Goal: Task Accomplishment & Management: Manage account settings

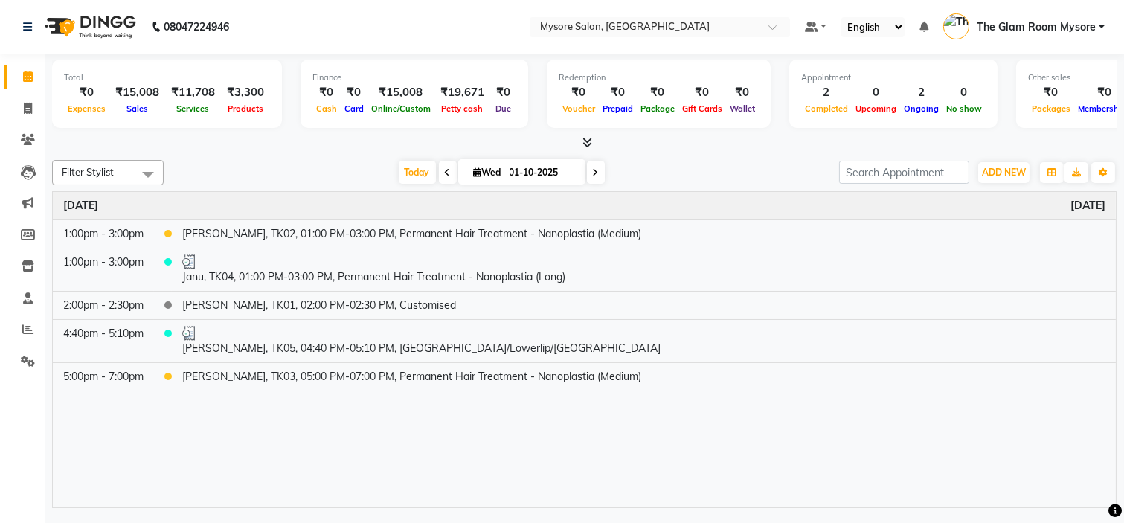
click at [734, 175] on div "Today Wed 01-10-2025" at bounding box center [501, 172] width 660 height 22
click at [672, 154] on div "Filter Stylist Select All Aning Ankita Arpitha Arti Ashwini Ayaan DR. Apurva Fa…" at bounding box center [584, 331] width 1064 height 354
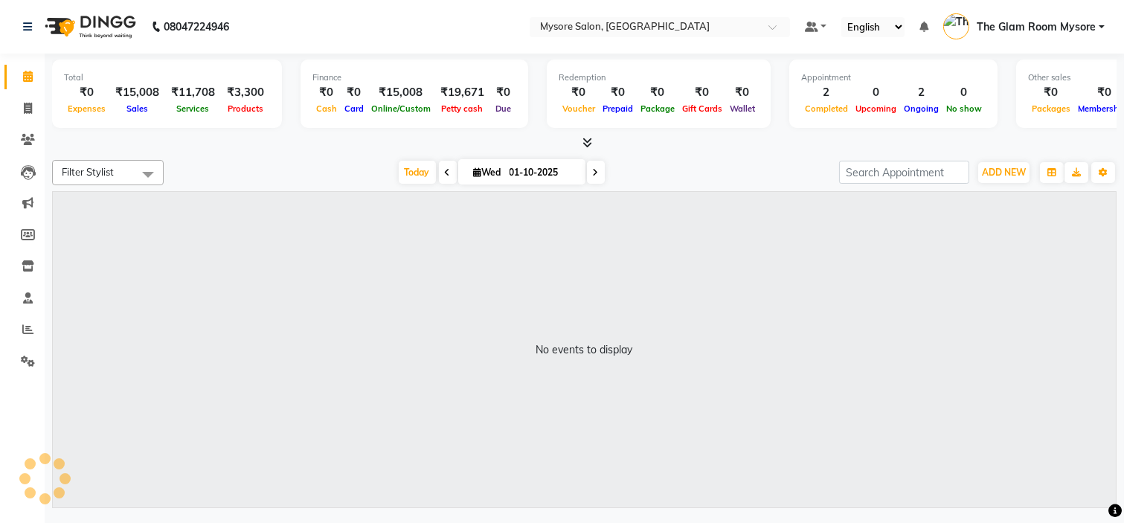
select select "en"
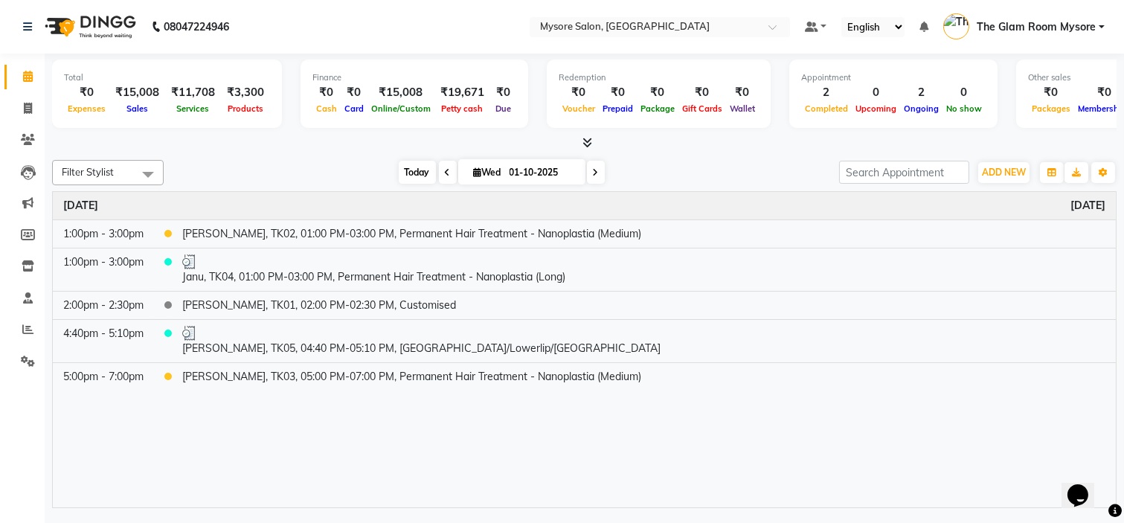
click at [407, 169] on span "Today" at bounding box center [417, 172] width 37 height 23
click at [585, 141] on icon at bounding box center [587, 142] width 10 height 11
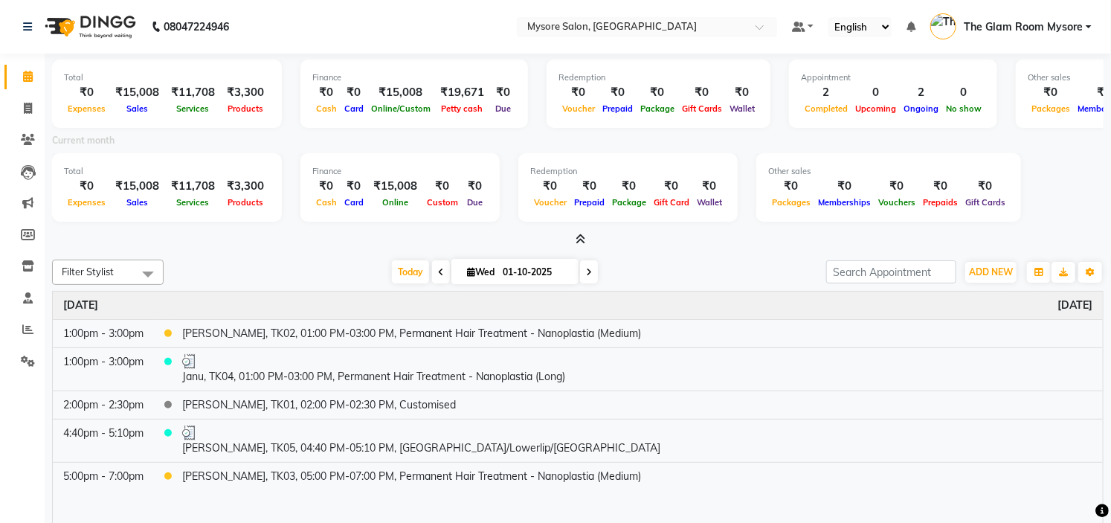
click at [578, 239] on icon at bounding box center [581, 239] width 10 height 11
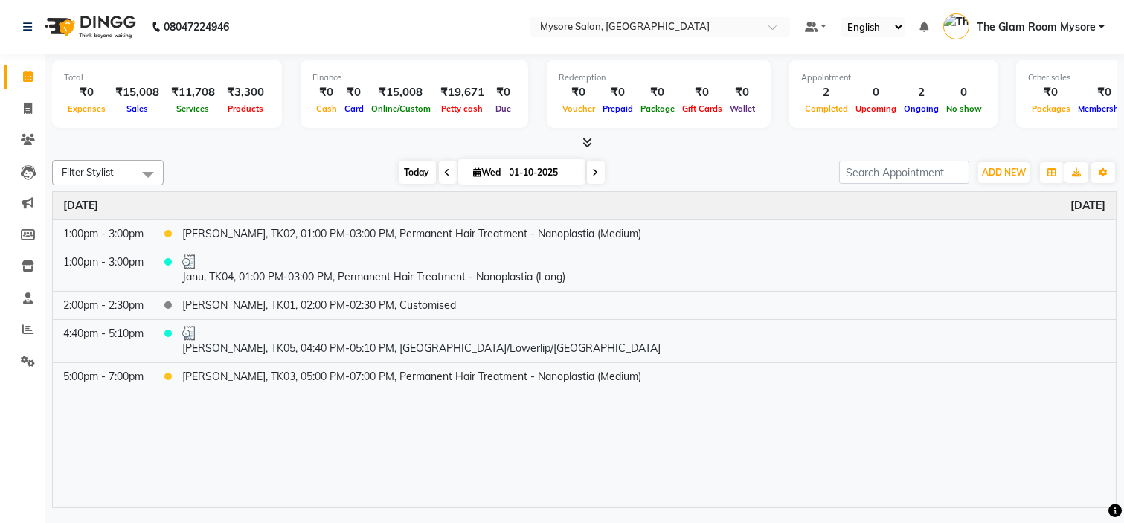
click at [399, 175] on span "Today" at bounding box center [417, 172] width 37 height 23
click at [292, 161] on div "[DATE] [DATE]" at bounding box center [501, 172] width 660 height 22
click at [596, 173] on span at bounding box center [596, 172] width 18 height 23
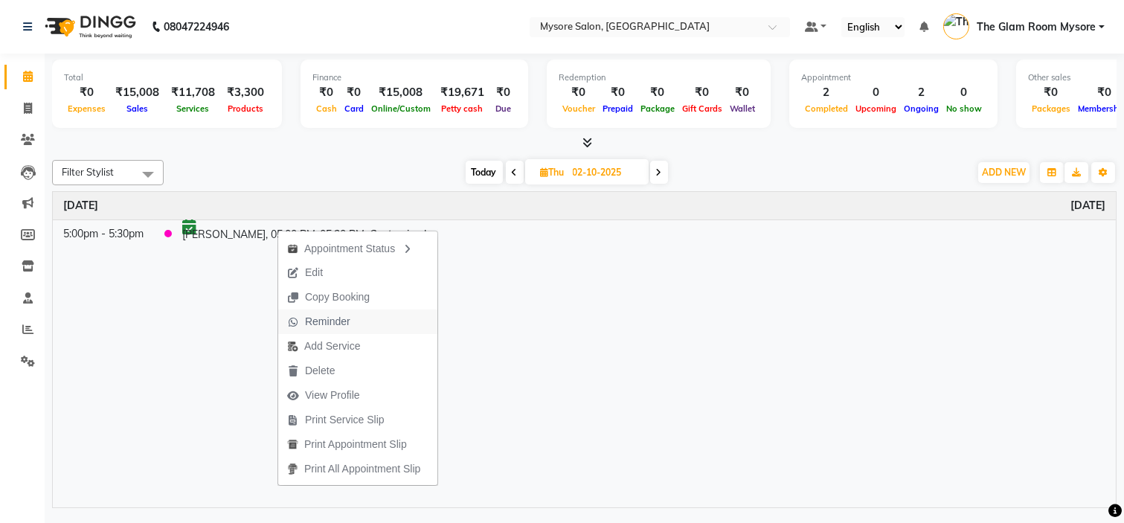
click at [330, 323] on span "Reminder" at bounding box center [327, 322] width 45 height 16
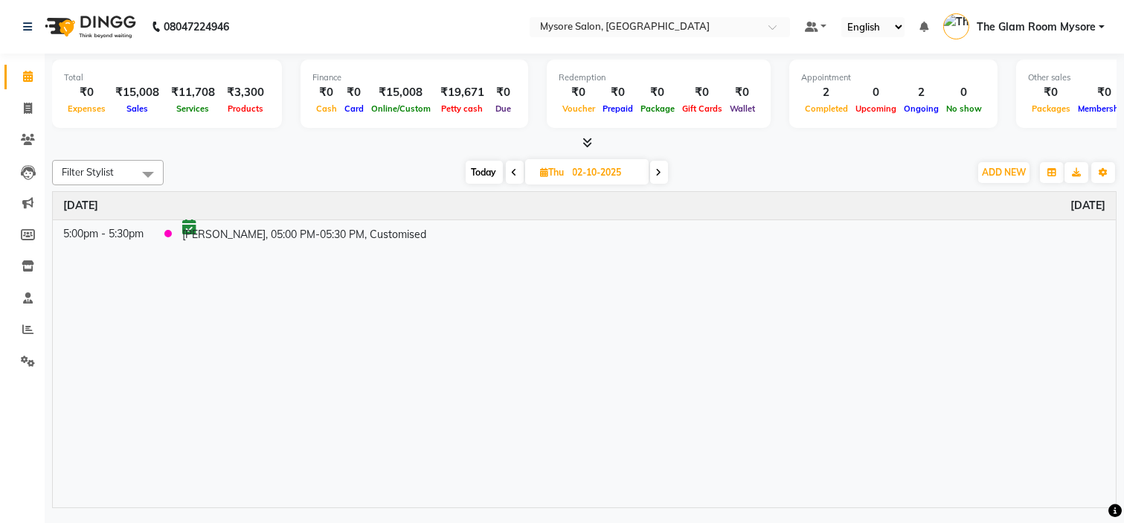
click at [486, 178] on span "Today" at bounding box center [484, 172] width 37 height 23
type input "01-10-2025"
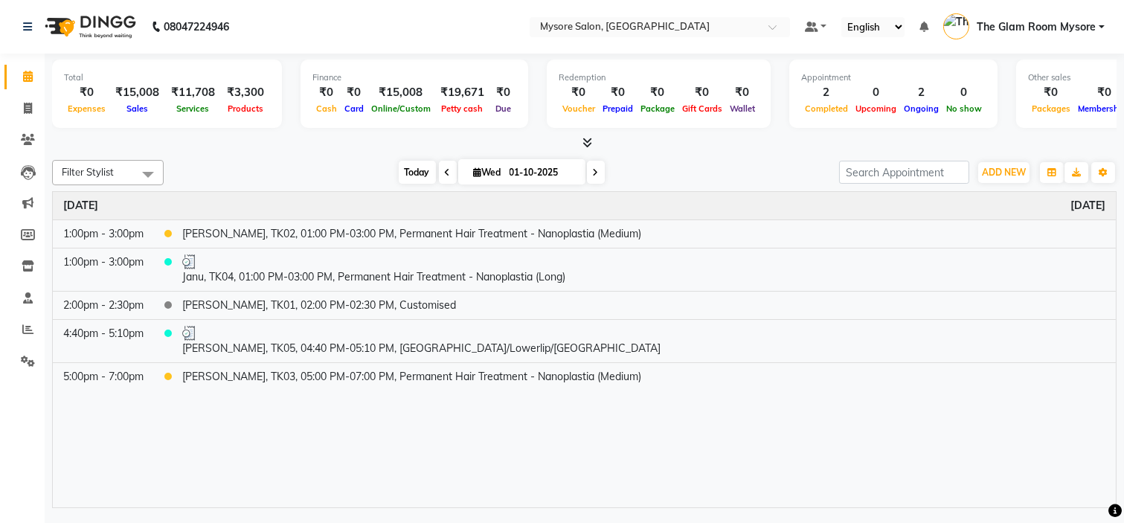
click at [403, 167] on span "Today" at bounding box center [417, 172] width 37 height 23
click at [411, 172] on span "Today" at bounding box center [417, 172] width 37 height 23
click at [588, 141] on icon at bounding box center [587, 142] width 10 height 11
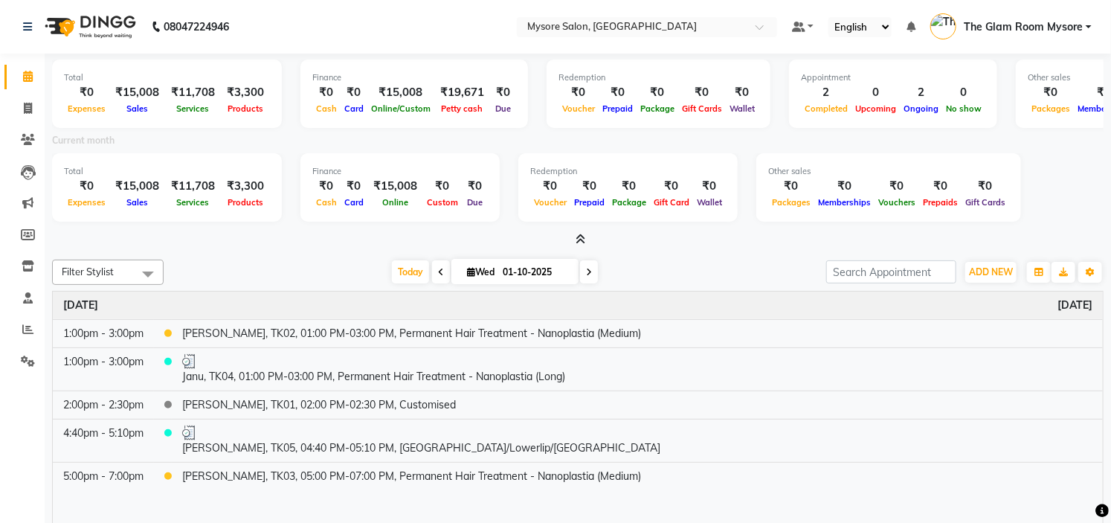
click at [582, 238] on icon at bounding box center [581, 239] width 10 height 11
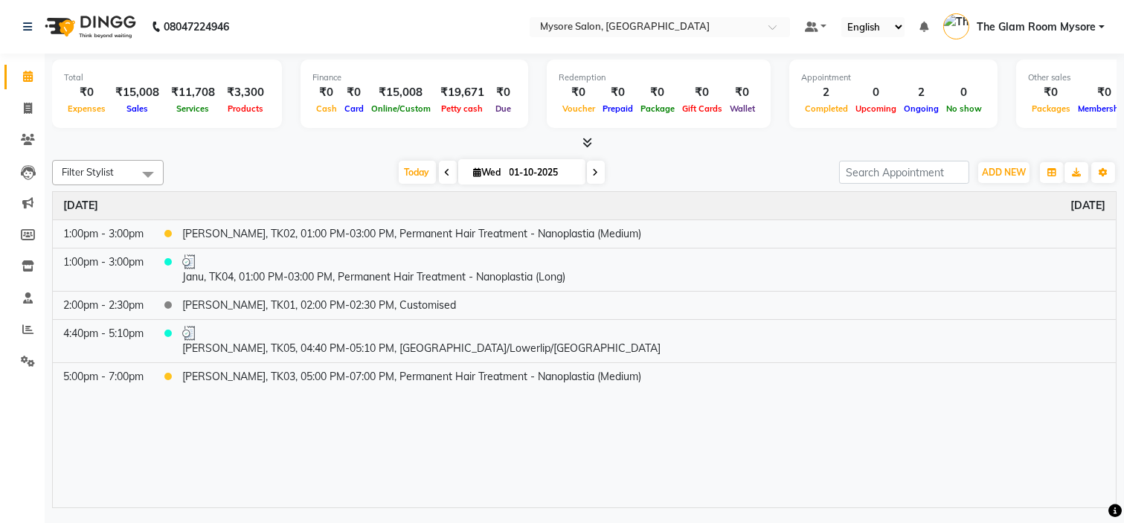
click at [586, 139] on icon at bounding box center [587, 142] width 10 height 11
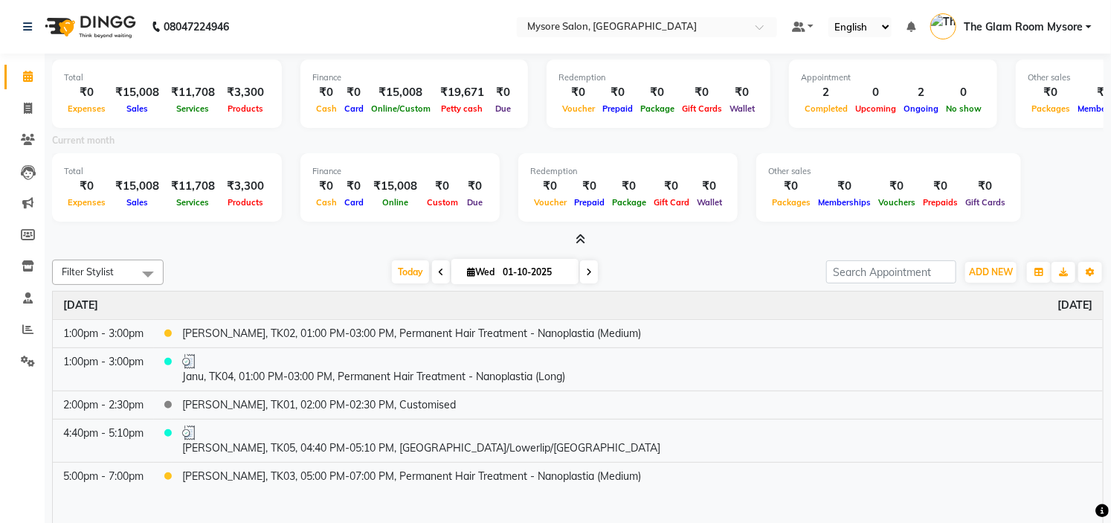
click at [581, 239] on icon at bounding box center [581, 239] width 10 height 11
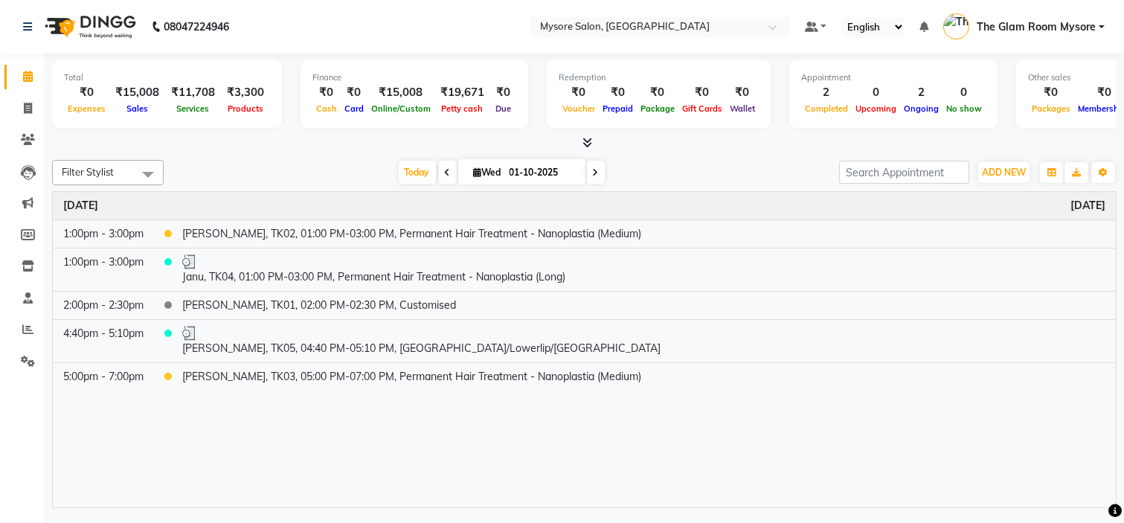
click at [581, 138] on span at bounding box center [584, 143] width 16 height 16
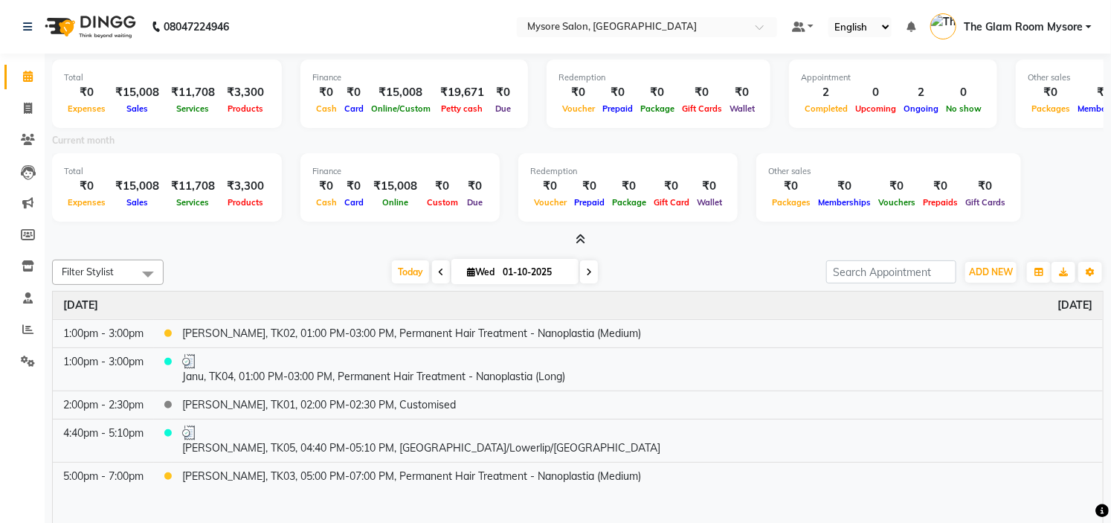
click at [581, 240] on icon at bounding box center [581, 239] width 10 height 11
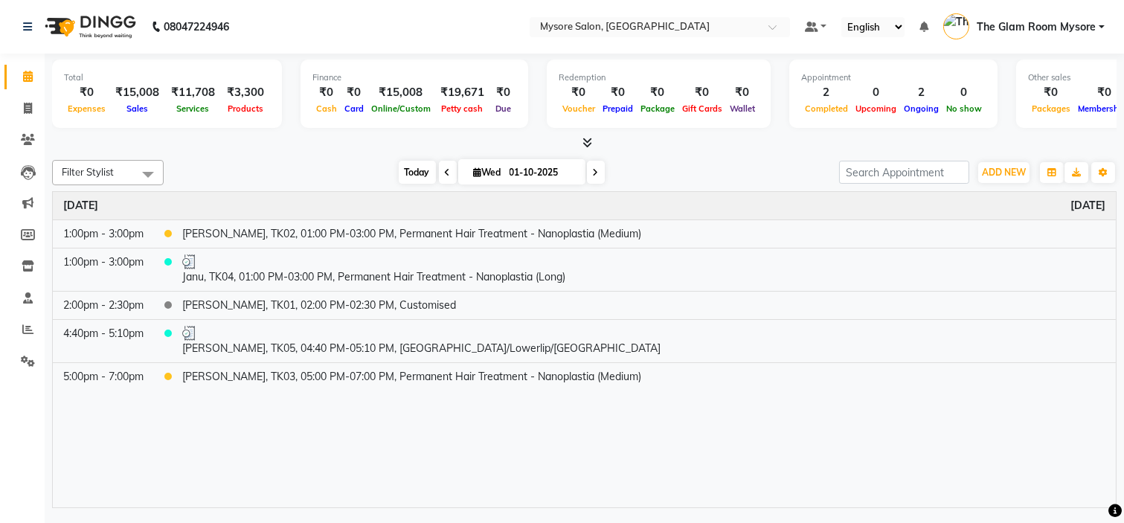
click at [414, 173] on span "Today" at bounding box center [417, 172] width 37 height 23
click at [417, 174] on span "Today" at bounding box center [417, 172] width 37 height 23
click at [368, 170] on div "[DATE] [DATE]" at bounding box center [501, 172] width 660 height 22
click at [345, 147] on div at bounding box center [584, 143] width 1064 height 16
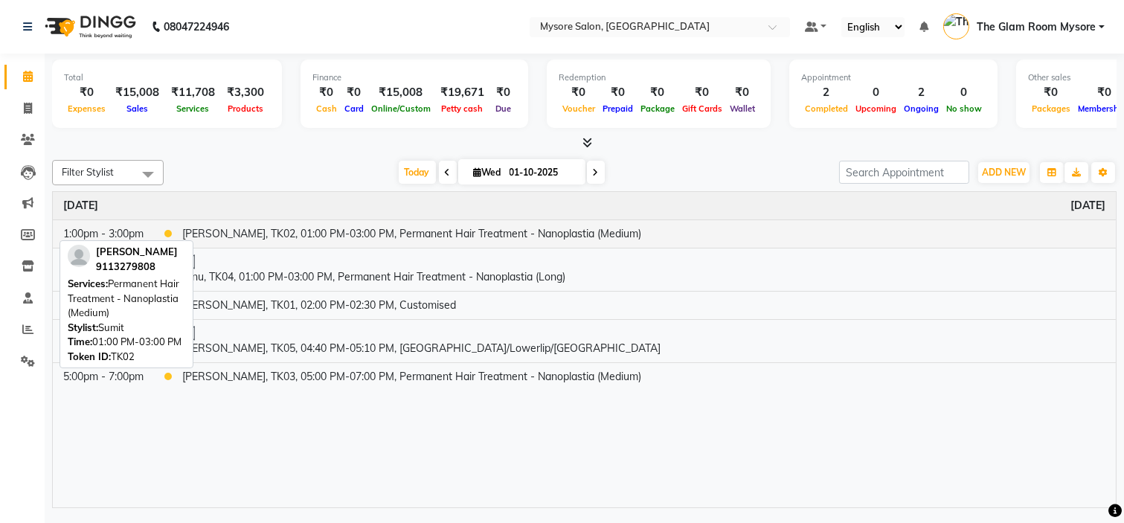
click at [362, 231] on td "[PERSON_NAME], TK02, 01:00 PM-03:00 PM, Permanent Hair Treatment - Nanoplastia …" at bounding box center [644, 233] width 944 height 28
select select "1"
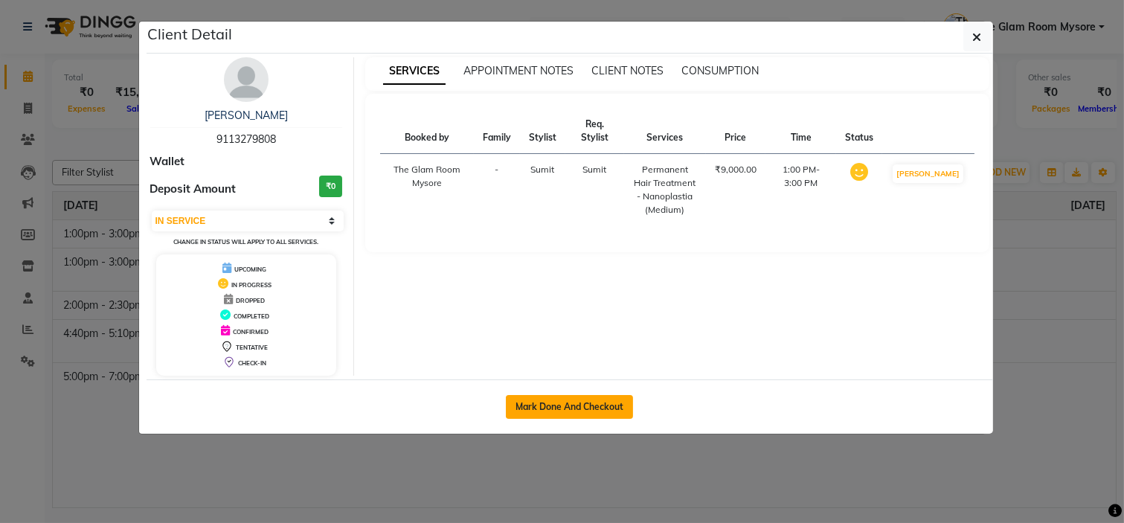
click at [593, 412] on button "Mark Done And Checkout" at bounding box center [569, 407] width 127 height 24
select select "service"
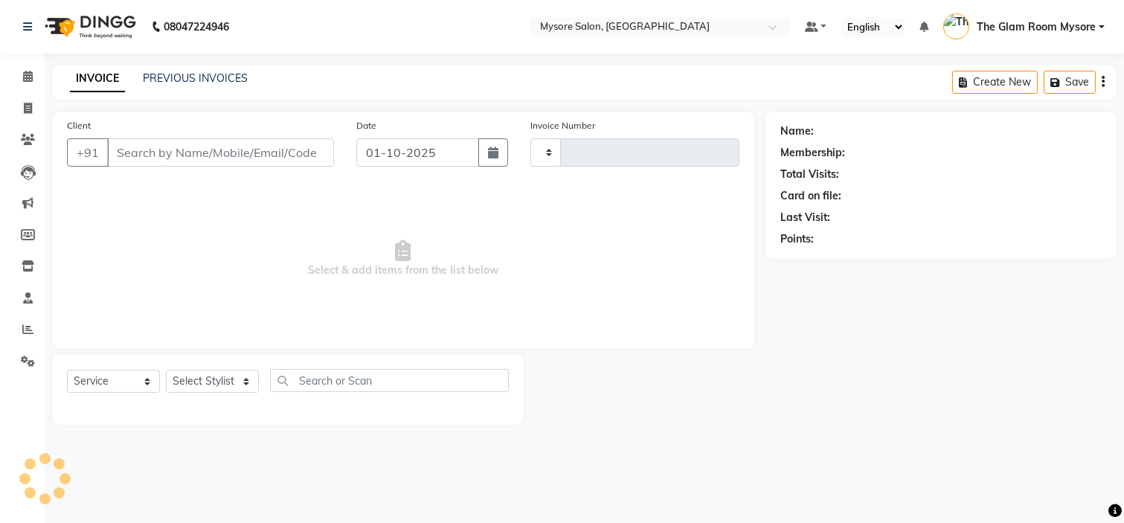
type input "1358"
select select "4255"
type input "9113279808"
select select "35251"
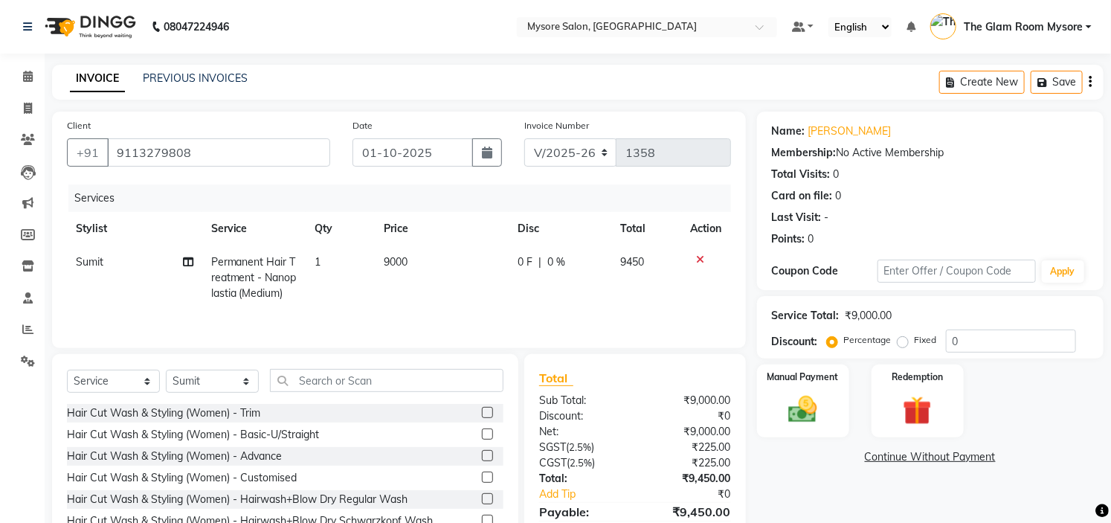
scroll to position [74, 0]
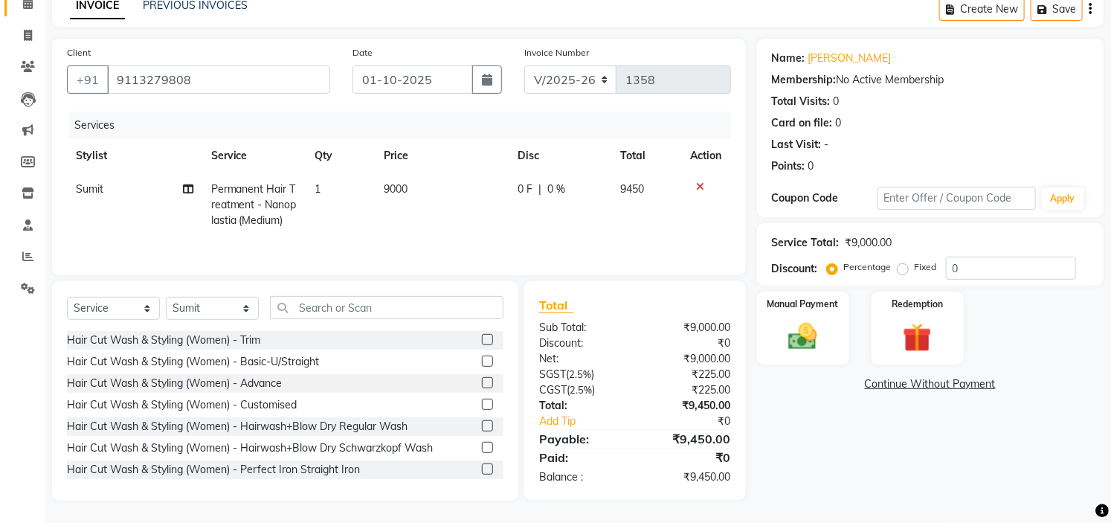
click at [28, 10] on span at bounding box center [28, 4] width 26 height 17
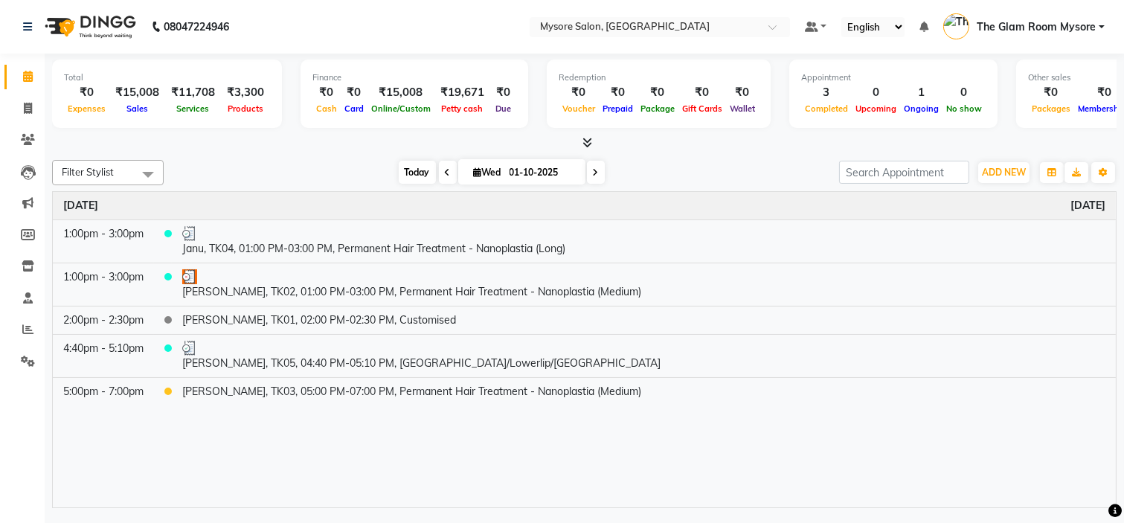
click at [406, 172] on span "Today" at bounding box center [417, 172] width 37 height 23
click at [361, 154] on div "Filter Stylist Select All Aning Ankita Arpitha Arti Ashwini Ayaan DR. Apurva Fa…" at bounding box center [584, 331] width 1064 height 354
click at [405, 172] on span "Today" at bounding box center [417, 172] width 37 height 23
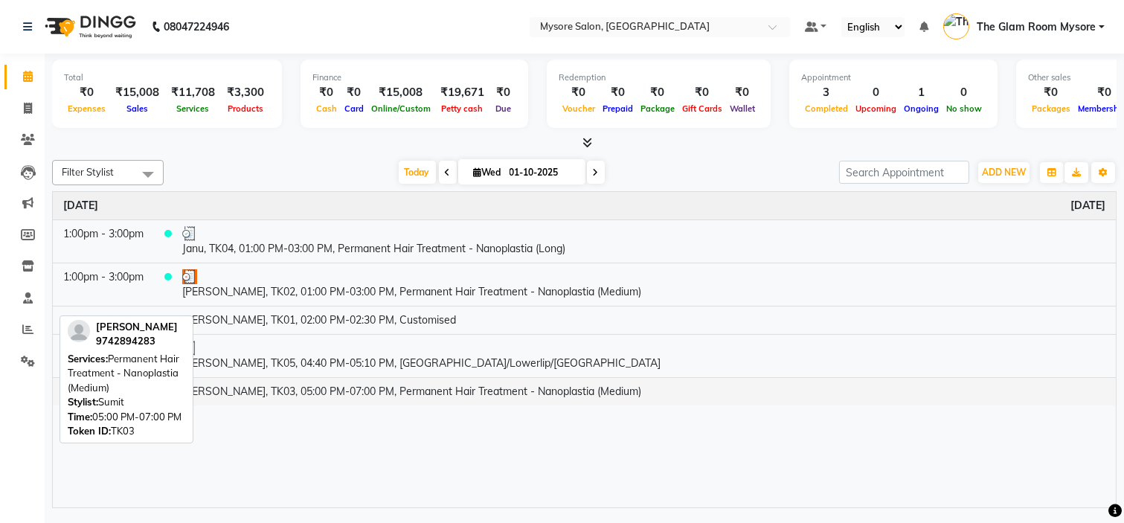
click at [323, 392] on td "[PERSON_NAME], TK03, 05:00 PM-07:00 PM, Permanent Hair Treatment - Nanoplastia …" at bounding box center [644, 391] width 944 height 28
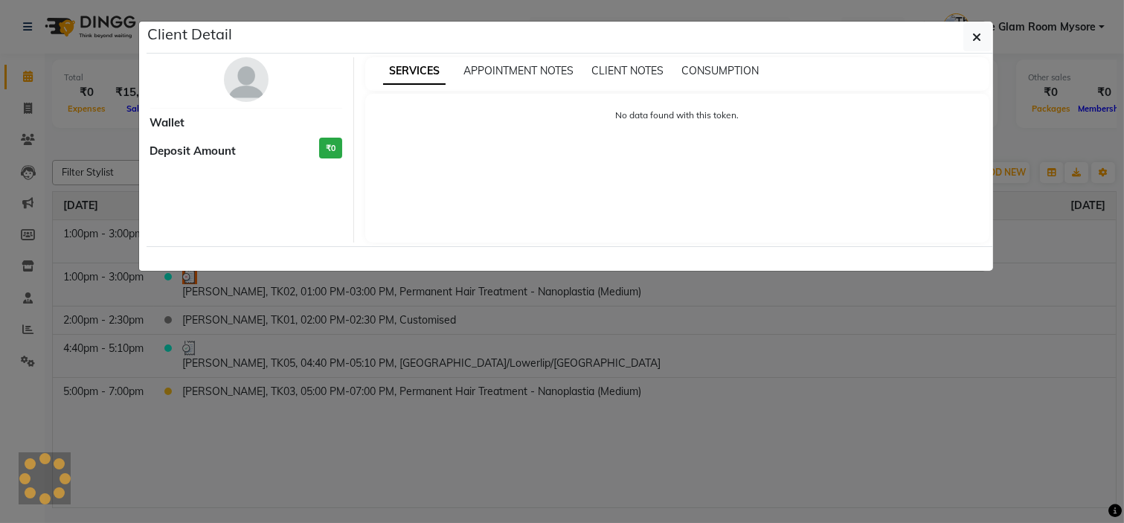
select select "1"
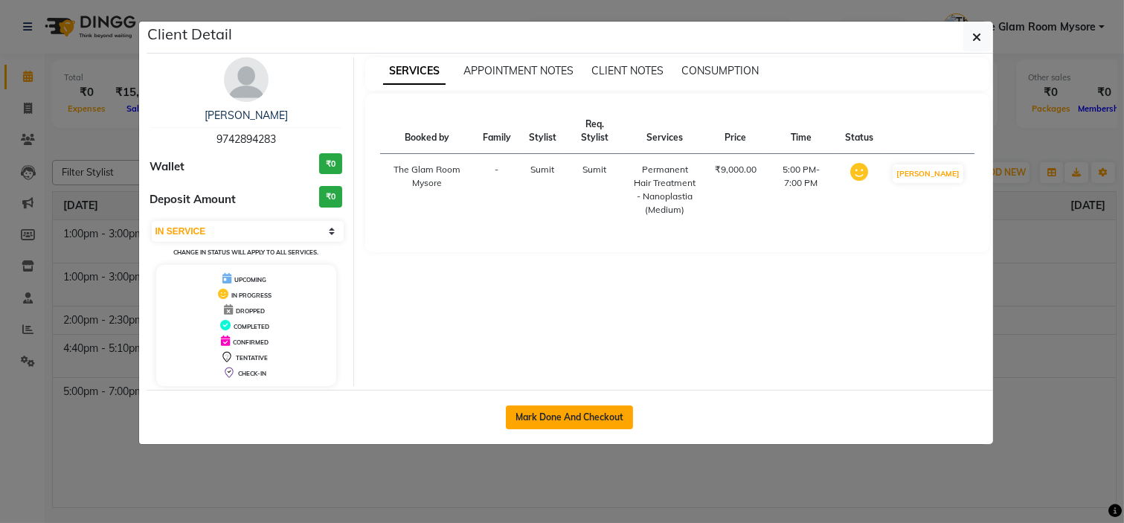
click at [608, 415] on button "Mark Done And Checkout" at bounding box center [569, 417] width 127 height 24
select select "service"
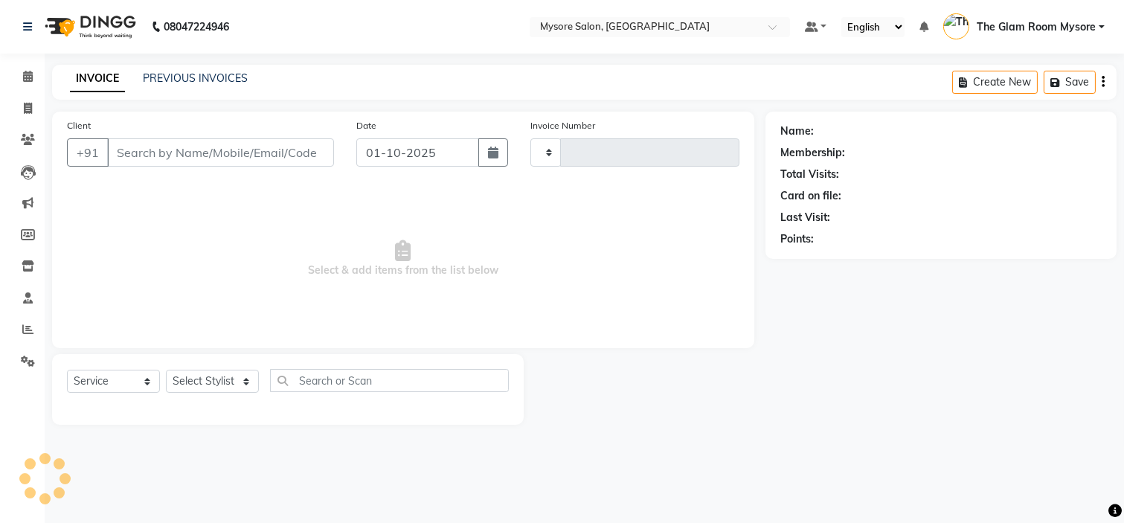
type input "1358"
select select "4255"
type input "9742894283"
select select "35251"
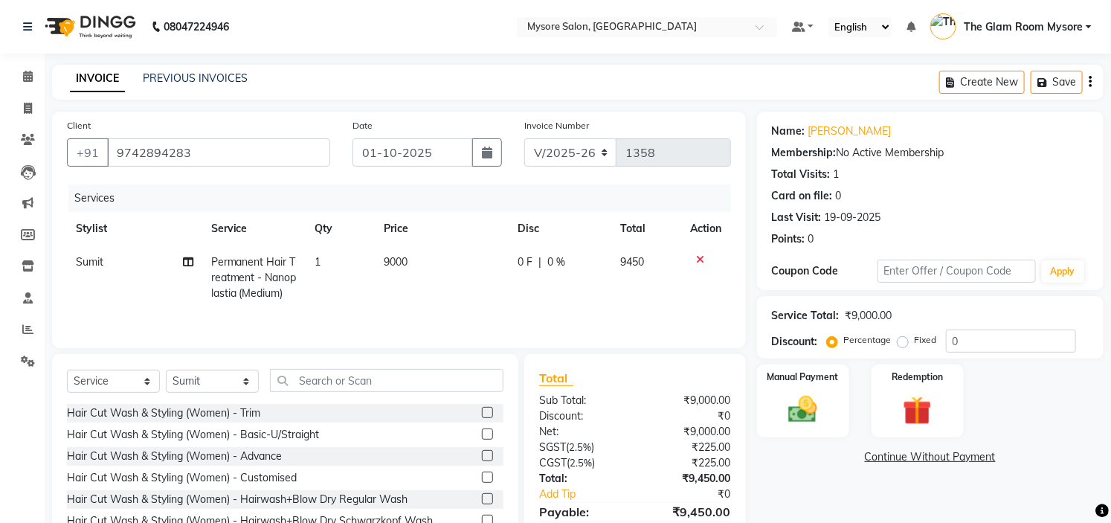
scroll to position [74, 0]
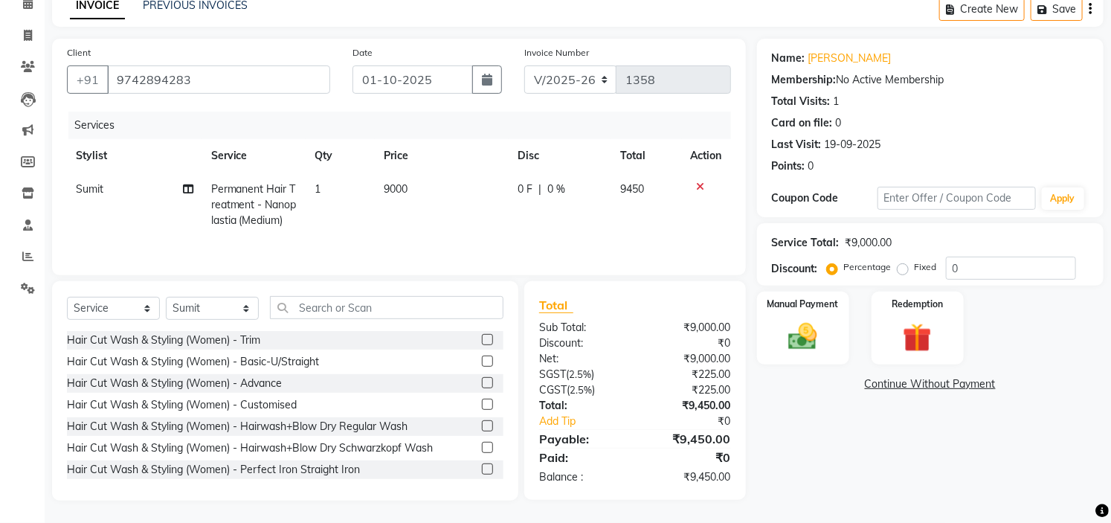
click at [448, 193] on td "9000" at bounding box center [442, 205] width 134 height 65
select select "35251"
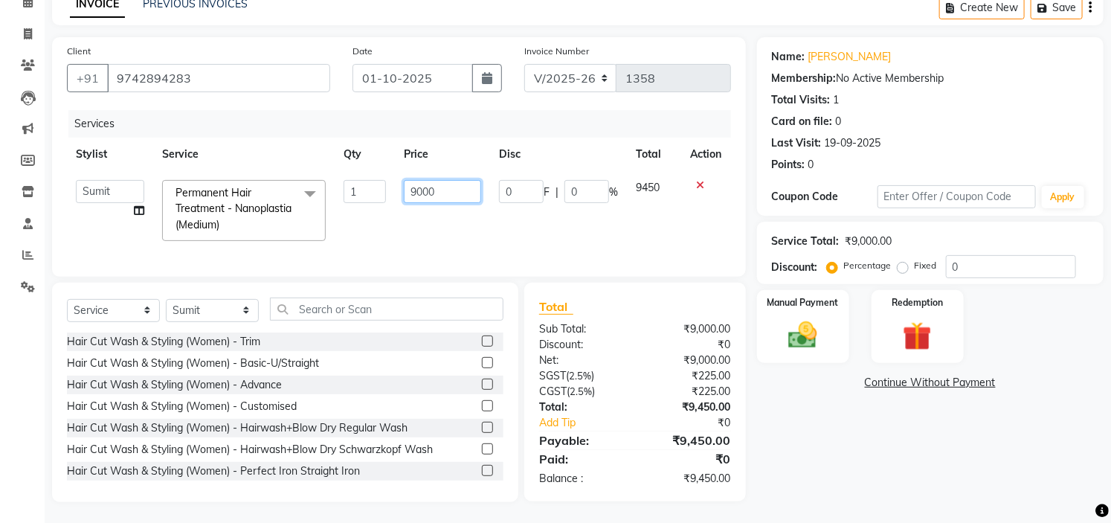
click at [471, 189] on input "9000" at bounding box center [442, 191] width 77 height 23
type input "9"
type input "10000"
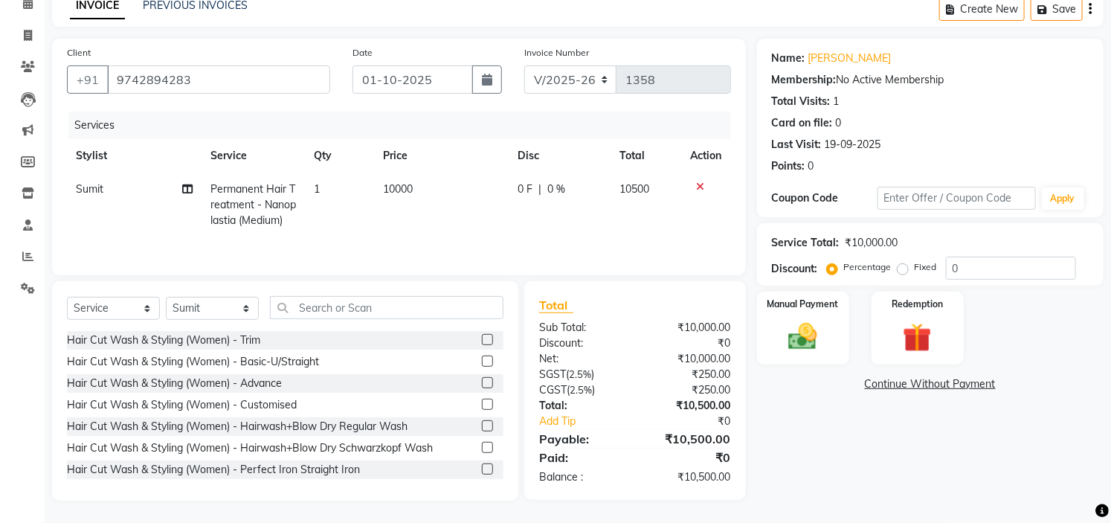
click at [907, 422] on div "Name: Sinchana Membership: No Active Membership Total Visits: 1 Card on file: 0…" at bounding box center [936, 270] width 358 height 462
click at [802, 321] on img at bounding box center [803, 337] width 49 height 34
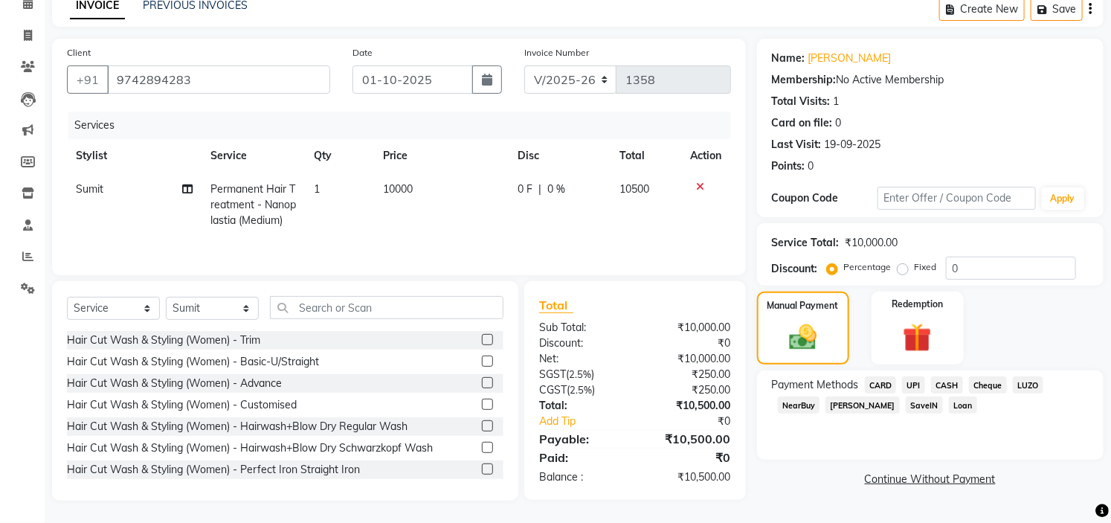
click at [910, 378] on span "UPI" at bounding box center [913, 384] width 23 height 17
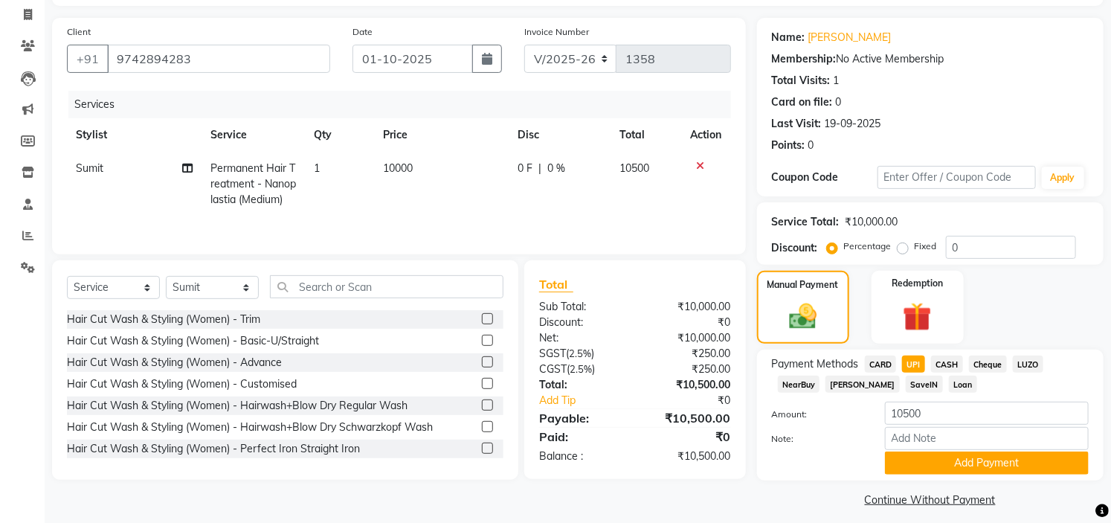
scroll to position [105, 0]
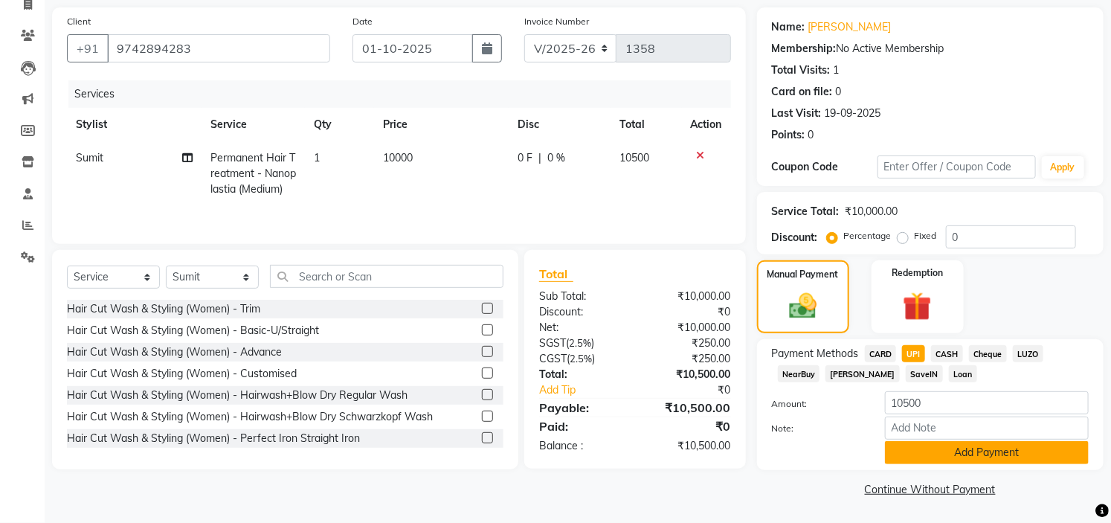
click at [963, 451] on button "Add Payment" at bounding box center [987, 452] width 204 height 23
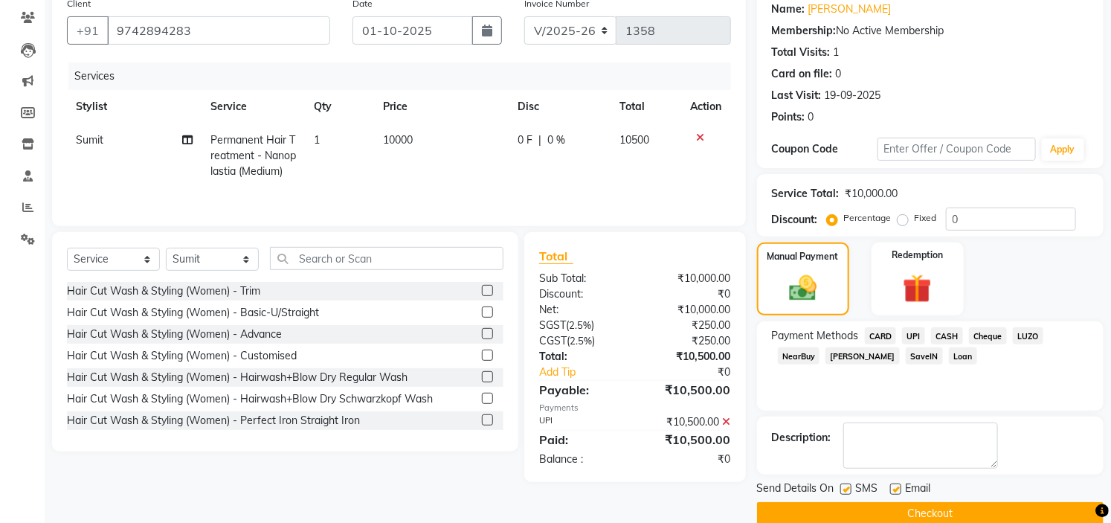
scroll to position [138, 0]
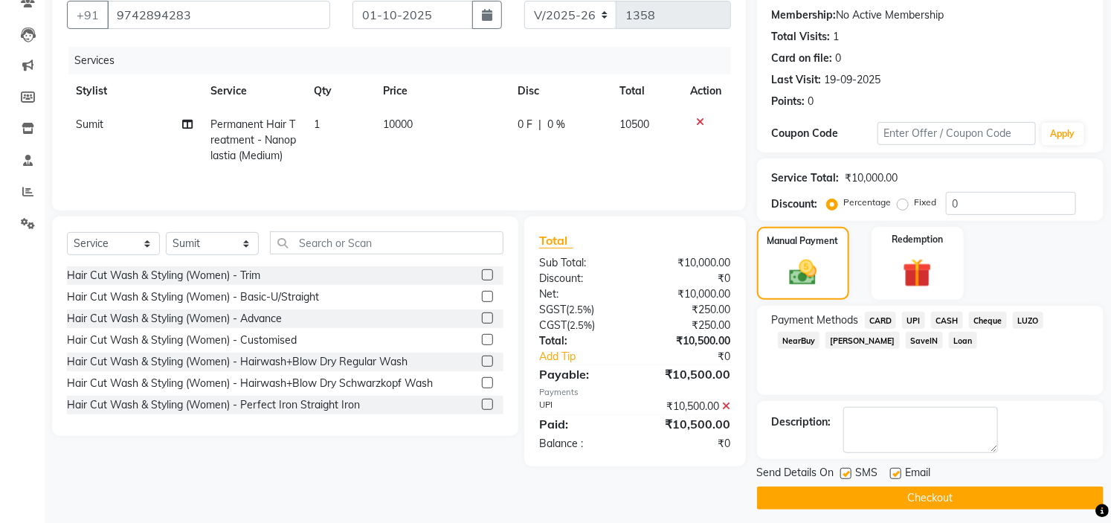
click at [980, 494] on button "Checkout" at bounding box center [930, 497] width 347 height 23
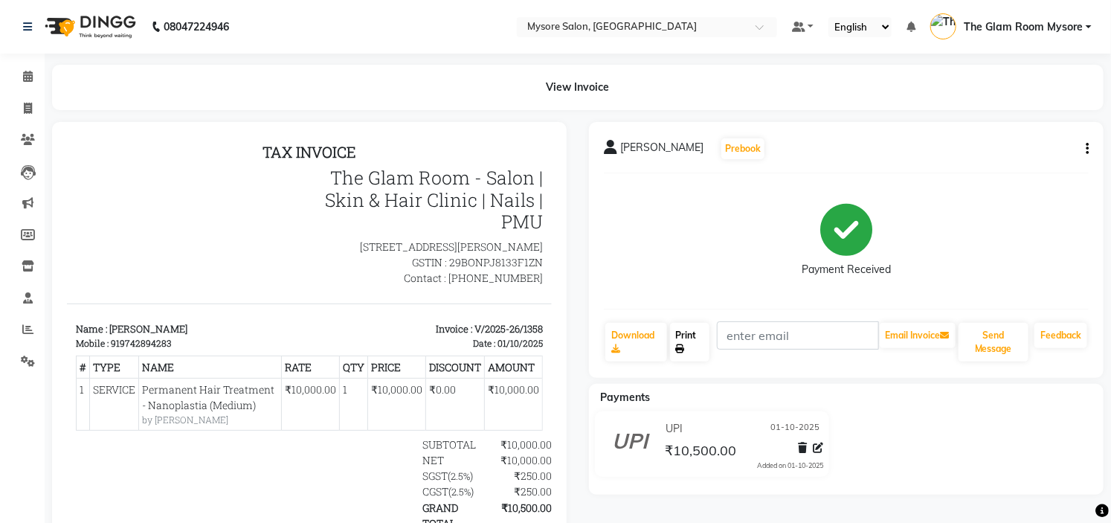
click at [692, 348] on link "Print" at bounding box center [690, 342] width 40 height 39
click at [999, 332] on button "Send Message" at bounding box center [994, 342] width 70 height 39
click at [25, 77] on icon at bounding box center [28, 76] width 10 height 11
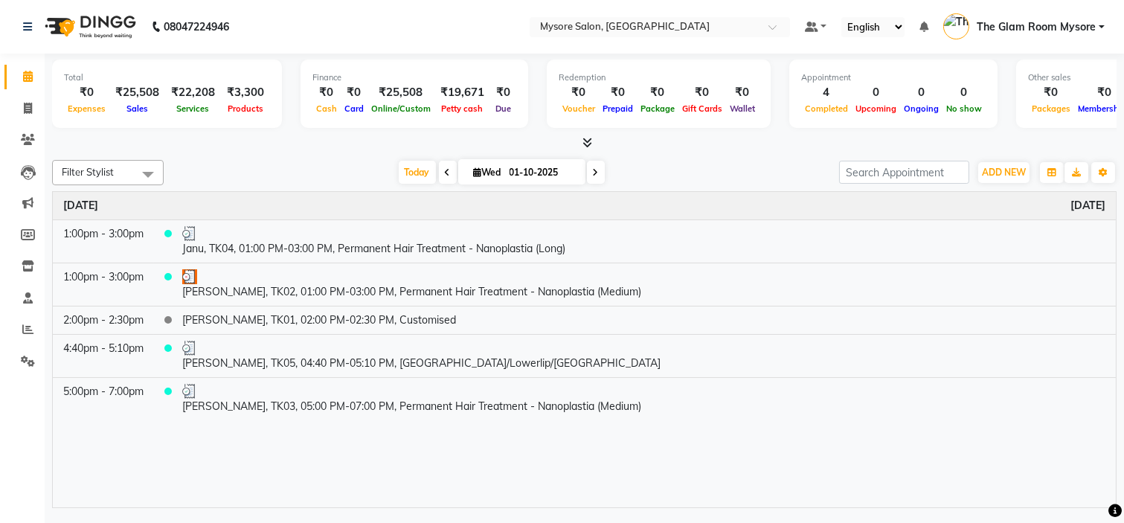
click at [242, 166] on div "Today Wed 01-10-2025" at bounding box center [501, 172] width 660 height 22
click at [409, 172] on span "Today" at bounding box center [417, 172] width 37 height 23
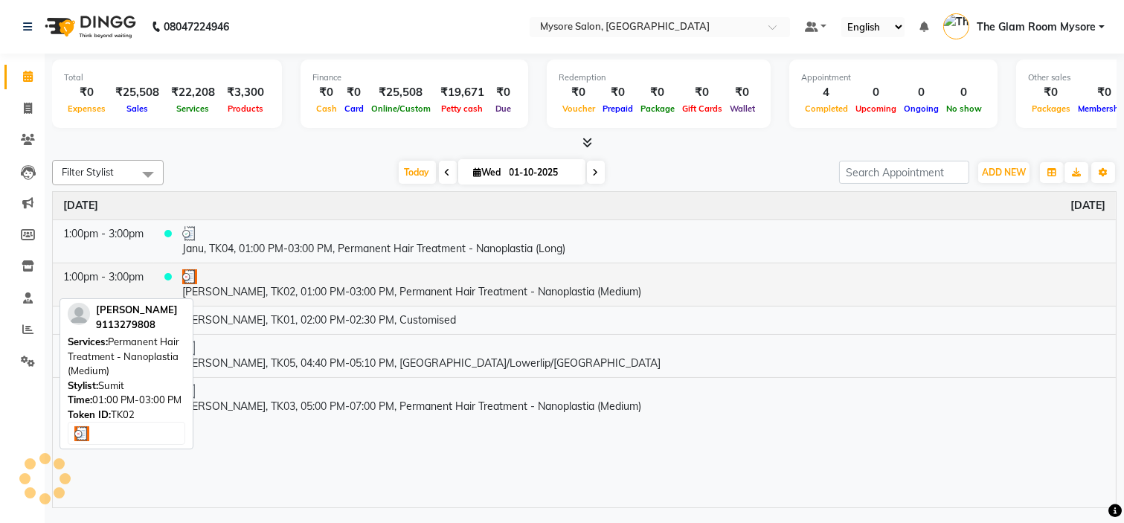
click at [365, 273] on div at bounding box center [643, 276] width 923 height 15
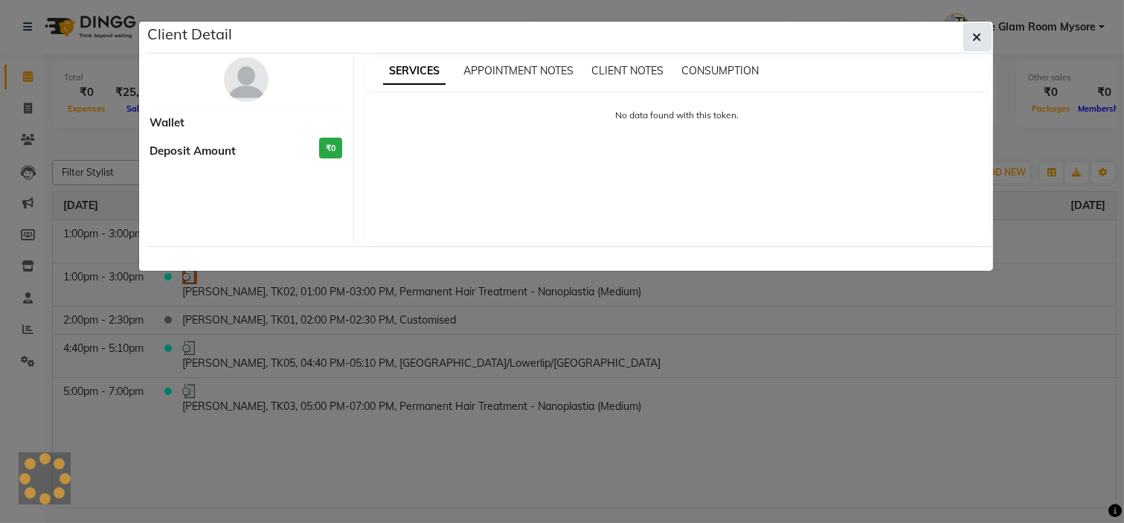
click at [973, 26] on button "button" at bounding box center [977, 37] width 28 height 28
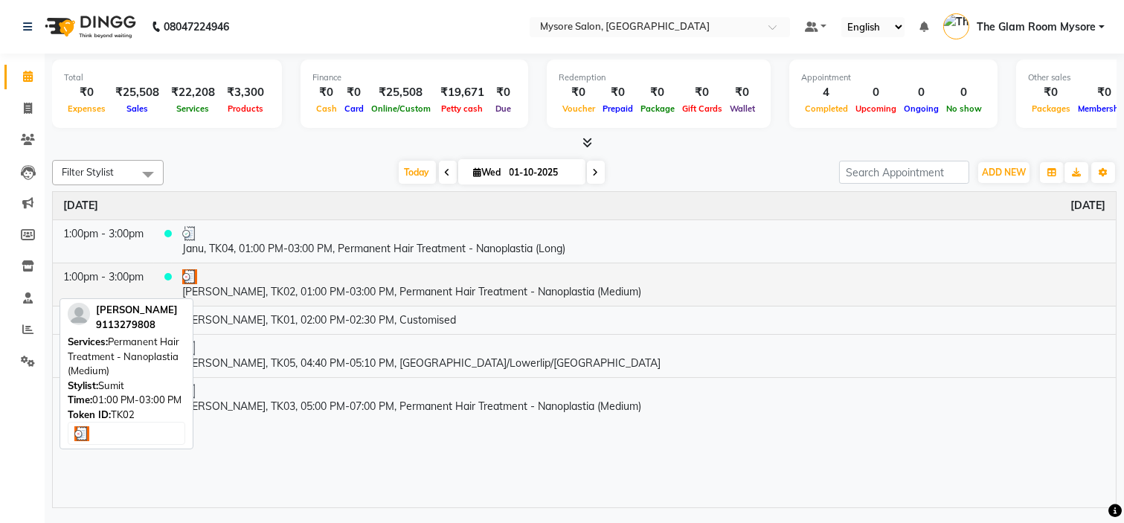
click at [318, 280] on div at bounding box center [643, 276] width 923 height 15
select select "3"
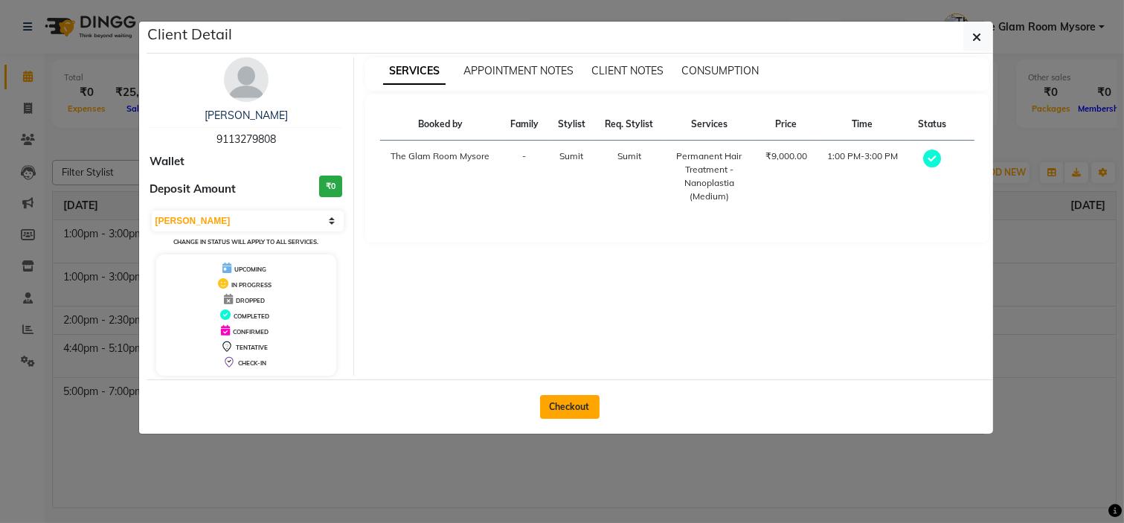
click at [579, 410] on button "Checkout" at bounding box center [569, 407] width 59 height 24
select select "service"
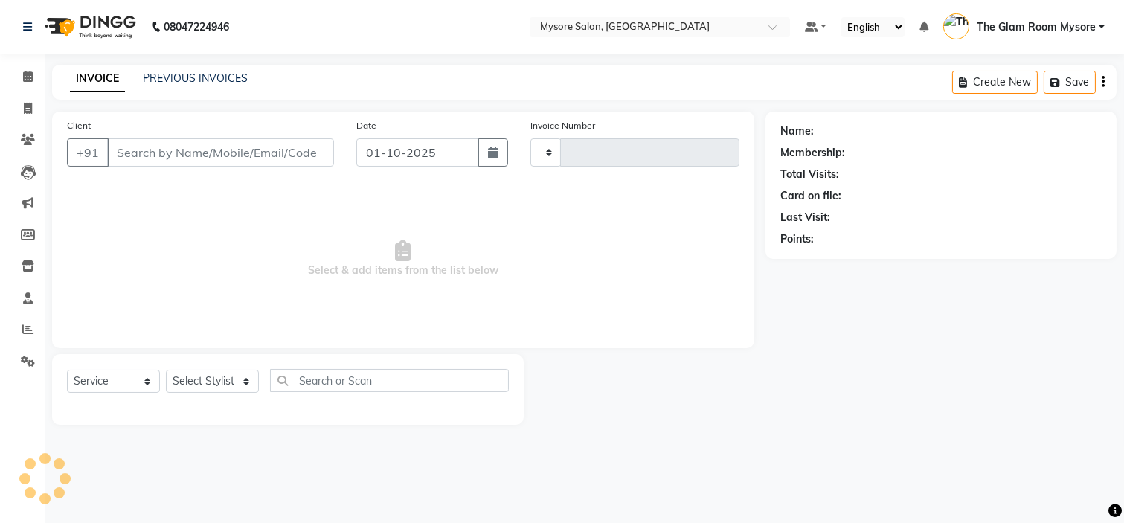
type input "1359"
select select "4255"
type input "9113279808"
select select "35251"
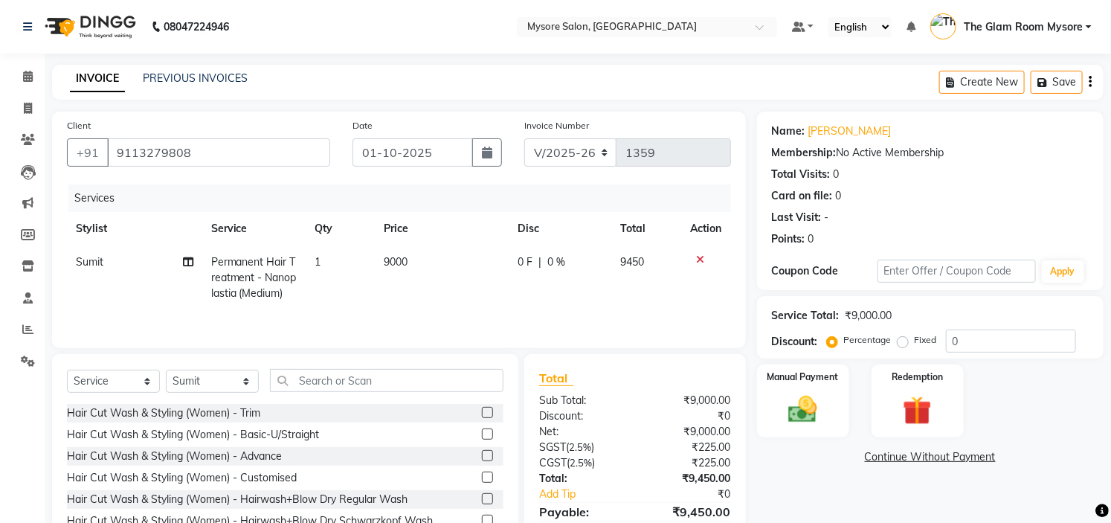
scroll to position [74, 0]
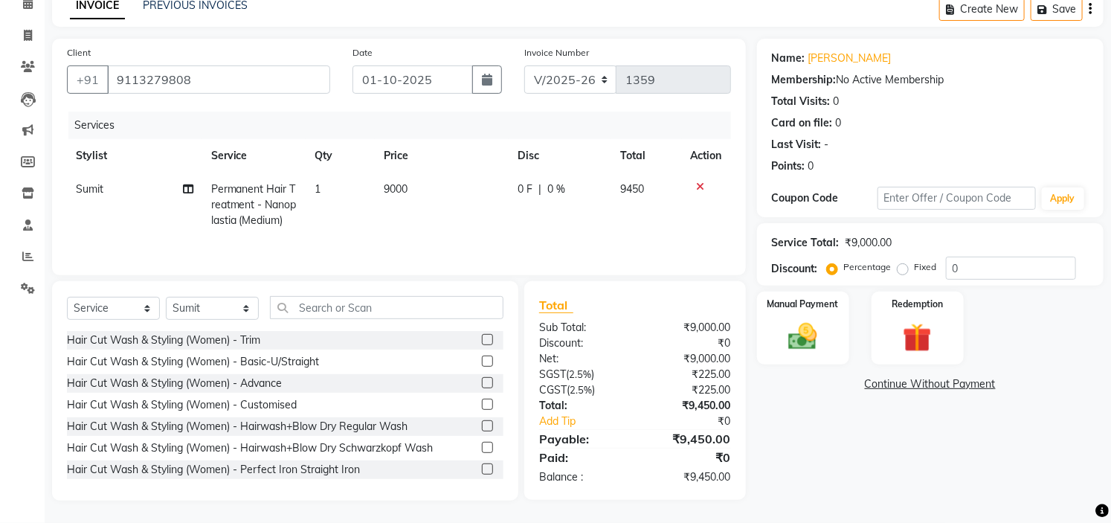
click at [434, 183] on td "9000" at bounding box center [442, 205] width 134 height 65
select select "35251"
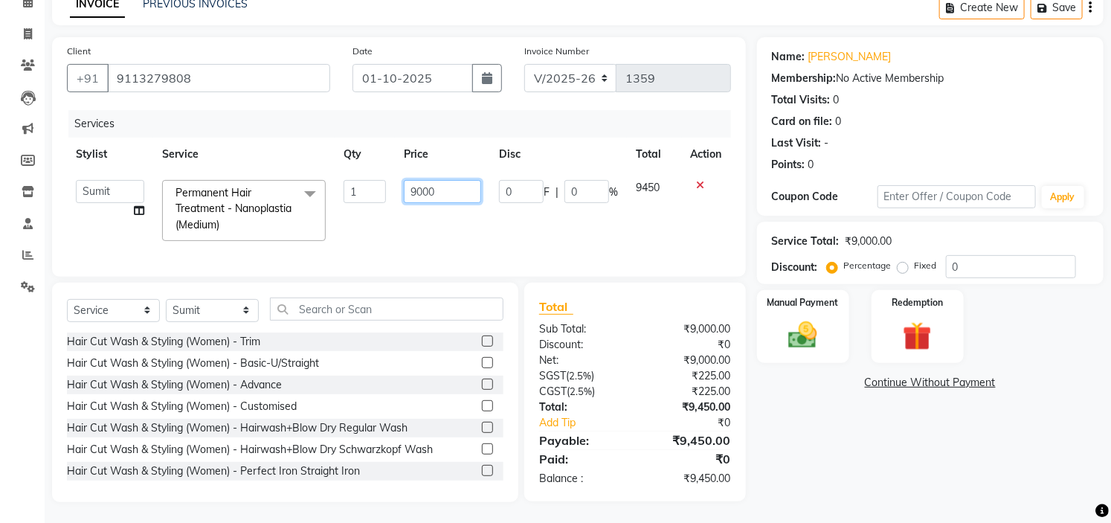
click at [464, 193] on input "9000" at bounding box center [442, 191] width 77 height 23
type input "9"
type input "11000"
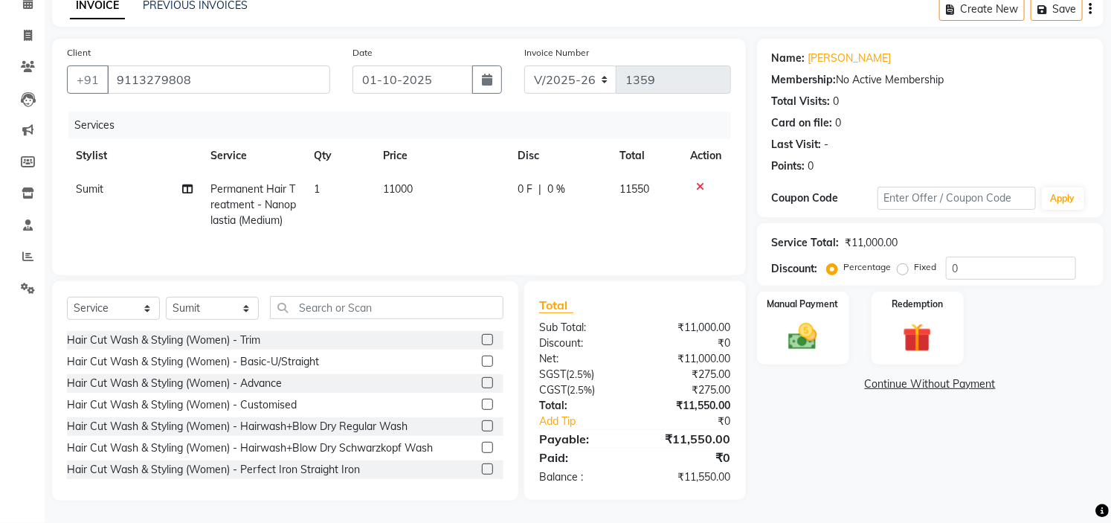
click at [833, 437] on div "Name: Sahana Membership: No Active Membership Total Visits: 0 Card on file: 0 L…" at bounding box center [936, 270] width 358 height 462
click at [223, 306] on select "Select Stylist Aning Ankita Arpitha Arti Ashwini Ayaan DR. Apurva Fatma Jayshre…" at bounding box center [212, 308] width 93 height 23
select select "88293"
click at [166, 297] on select "Select Stylist Aning Ankita Arpitha Arti Ashwini Ayaan DR. Apurva Fatma Jayshre…" at bounding box center [212, 308] width 93 height 23
click at [419, 301] on input "text" at bounding box center [387, 307] width 234 height 23
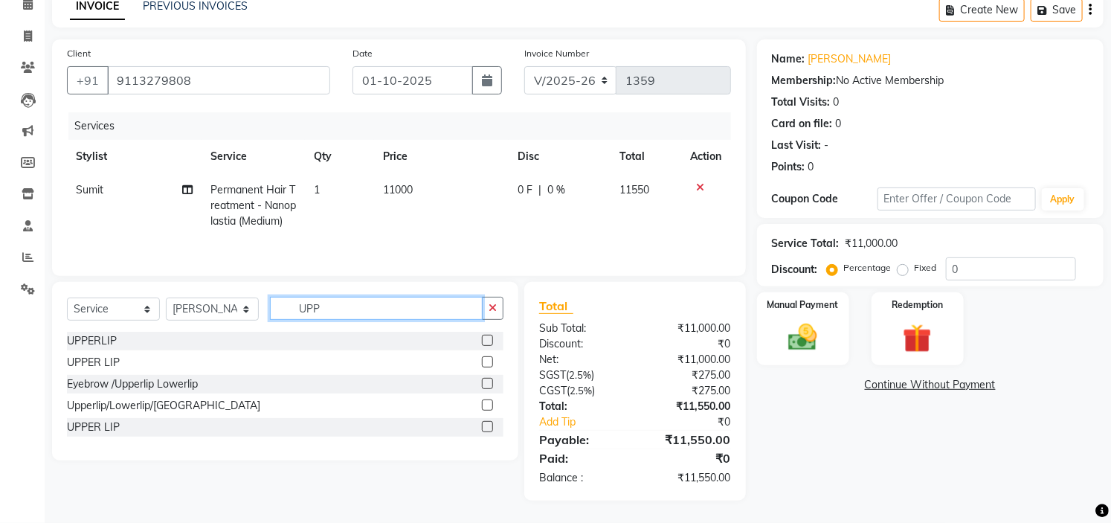
scroll to position [73, 0]
type input "UPP"
click at [486, 402] on label at bounding box center [487, 404] width 11 height 11
click at [486, 402] on input "checkbox" at bounding box center [487, 406] width 10 height 10
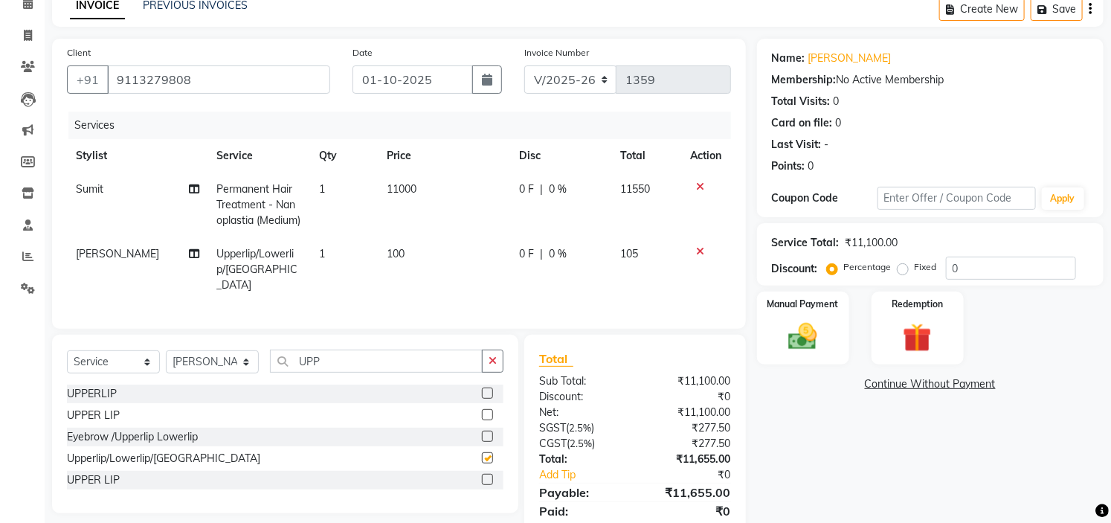
checkbox input "false"
click at [422, 254] on td "100" at bounding box center [445, 269] width 132 height 65
select select "88293"
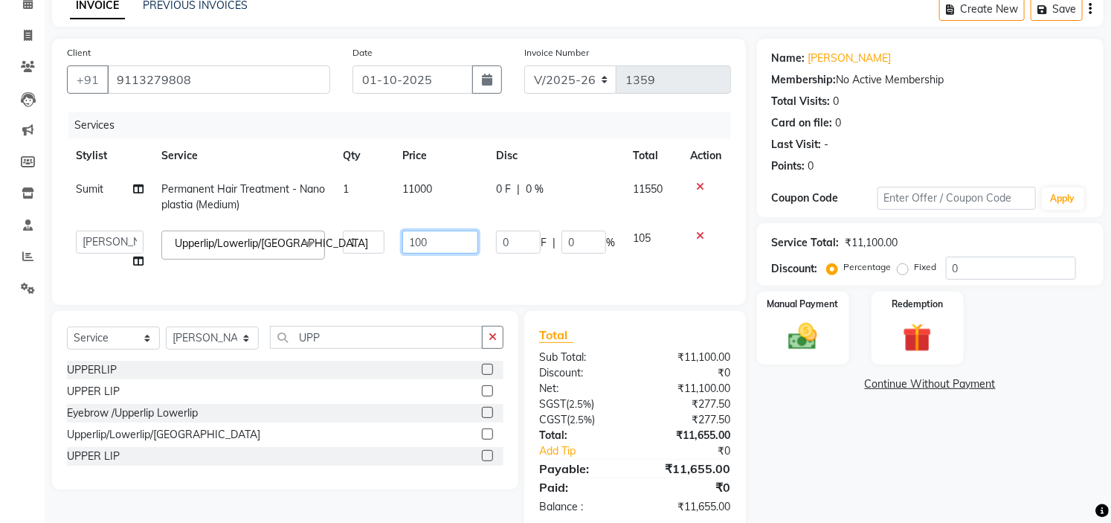
click at [437, 246] on input "100" at bounding box center [440, 242] width 76 height 23
type input "150"
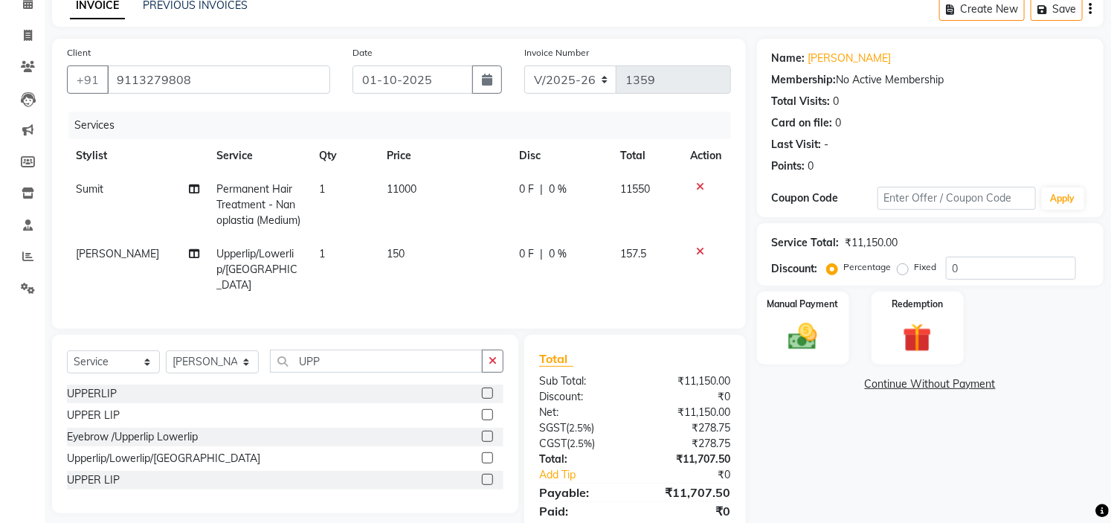
click at [880, 457] on div "Name: Sahana Membership: No Active Membership Total Visits: 0 Card on file: 0 L…" at bounding box center [936, 296] width 358 height 515
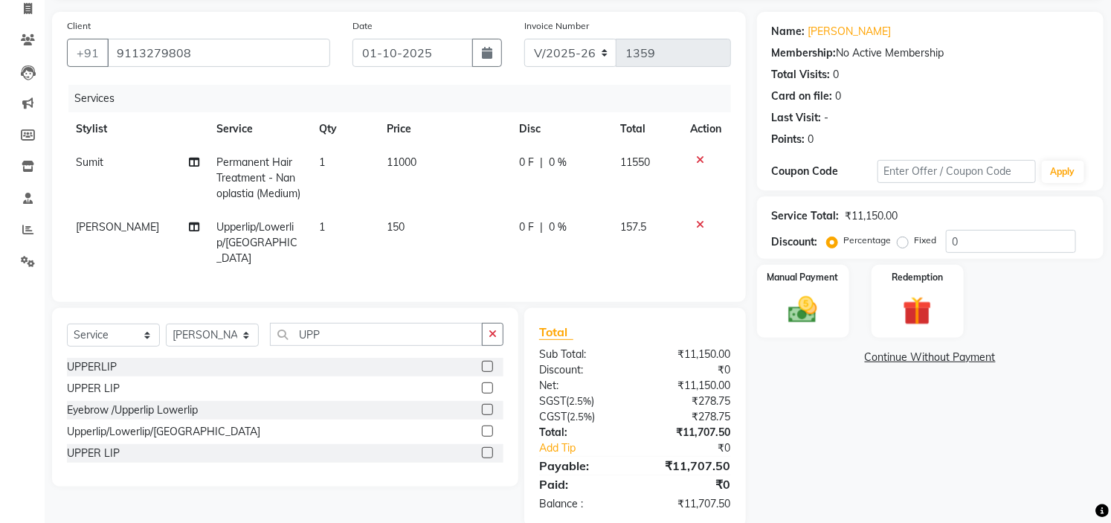
scroll to position [122, 0]
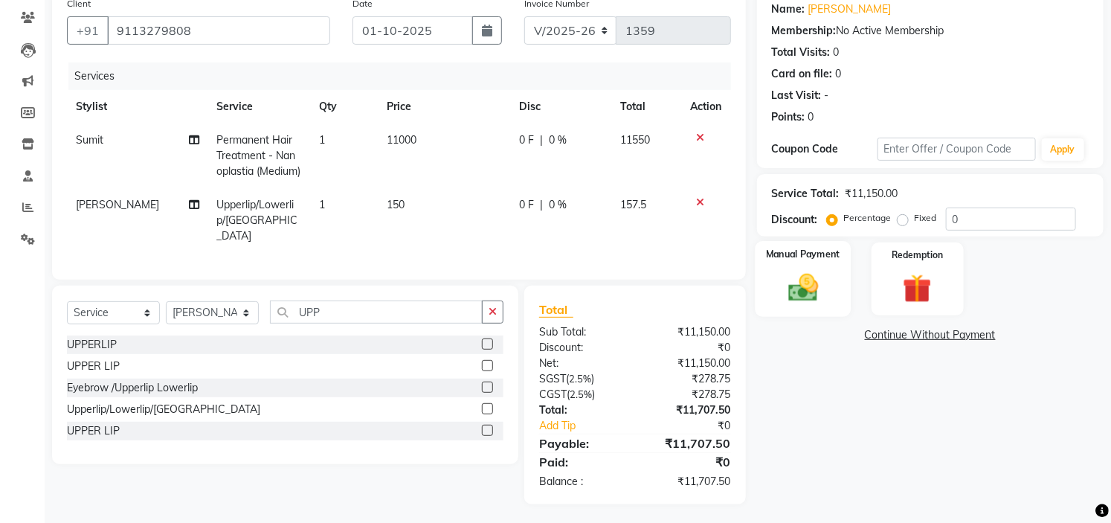
click at [806, 279] on img at bounding box center [803, 288] width 49 height 34
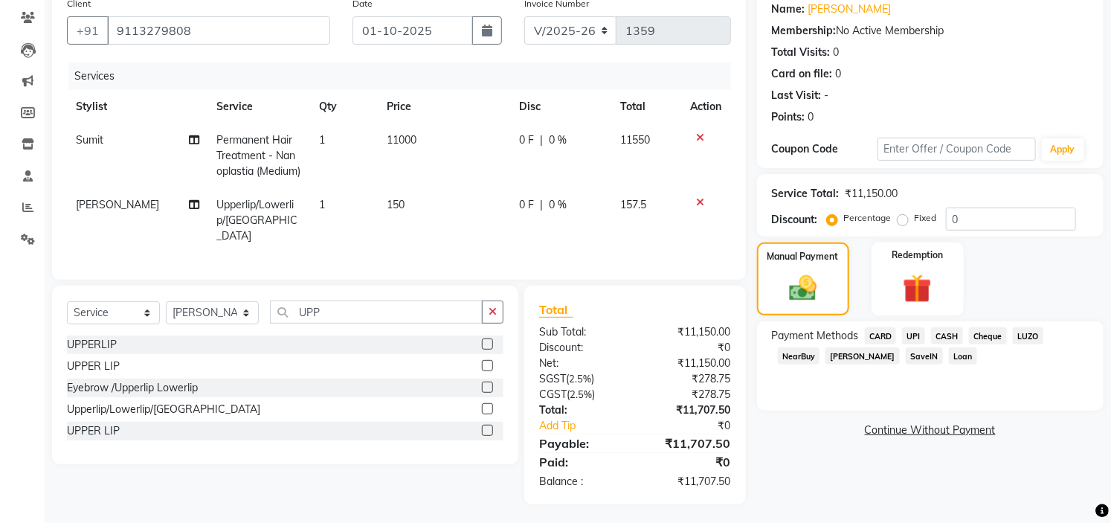
click at [912, 329] on span "UPI" at bounding box center [913, 335] width 23 height 17
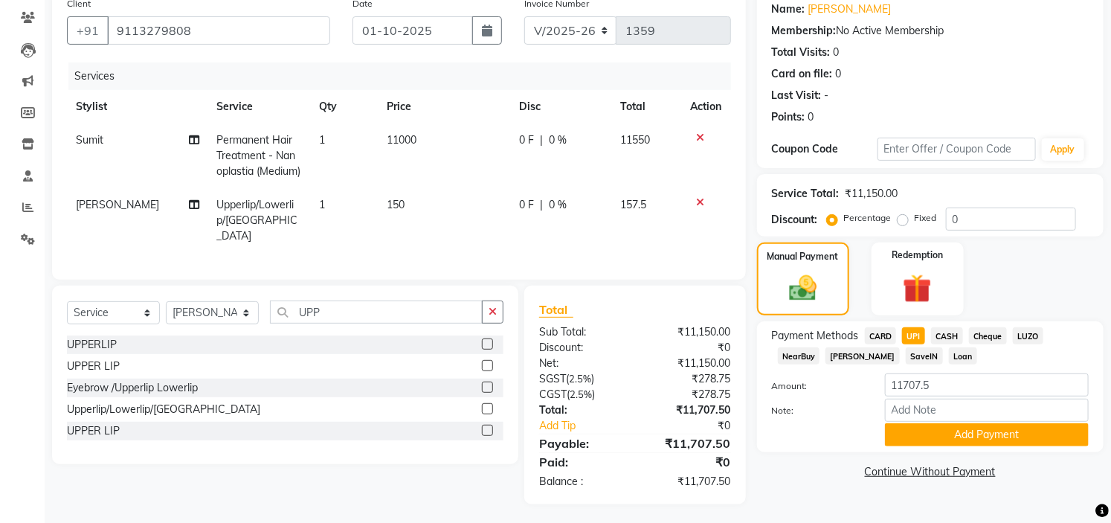
click at [940, 337] on span "CASH" at bounding box center [947, 335] width 32 height 17
click at [904, 335] on span "UPI" at bounding box center [913, 335] width 23 height 17
click at [946, 328] on span "CASH" at bounding box center [947, 335] width 32 height 17
click at [916, 335] on span "UPI" at bounding box center [913, 335] width 23 height 17
click at [948, 330] on span "CASH" at bounding box center [947, 335] width 32 height 17
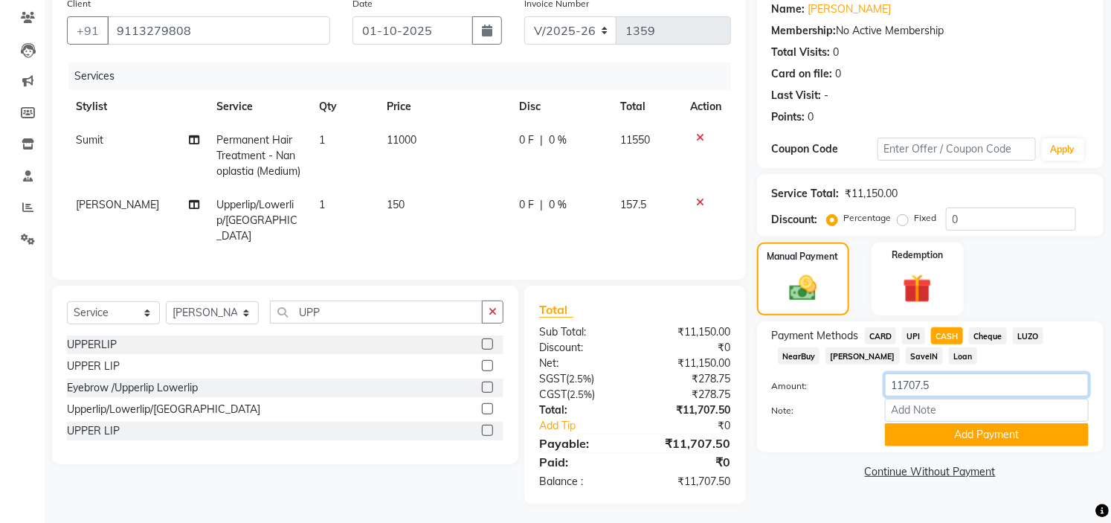
click at [955, 382] on input "11707.5" at bounding box center [987, 384] width 204 height 23
type input "1"
type input "9000"
click at [974, 436] on button "Add Payment" at bounding box center [987, 434] width 204 height 23
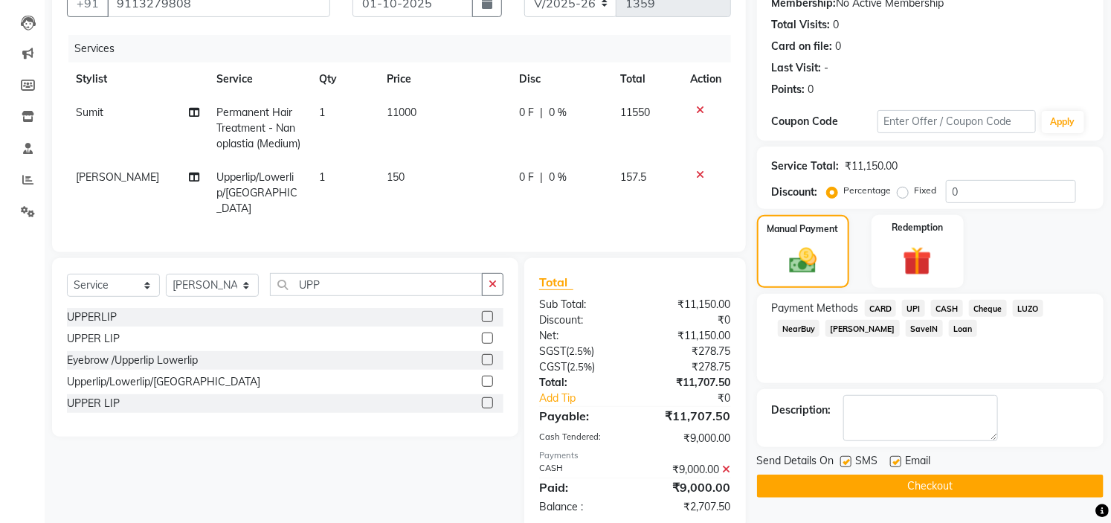
scroll to position [175, 0]
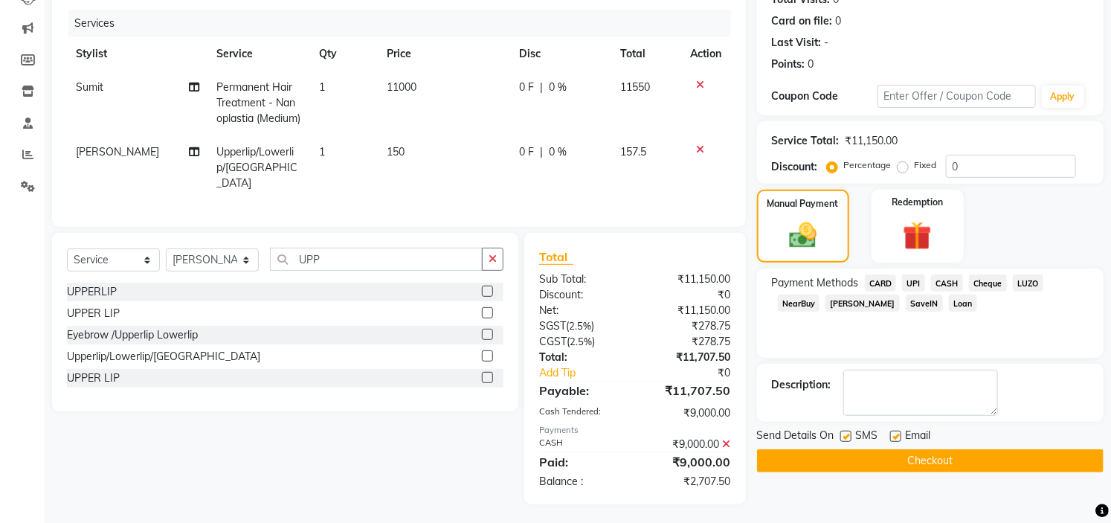
click at [915, 281] on span "UPI" at bounding box center [913, 282] width 23 height 17
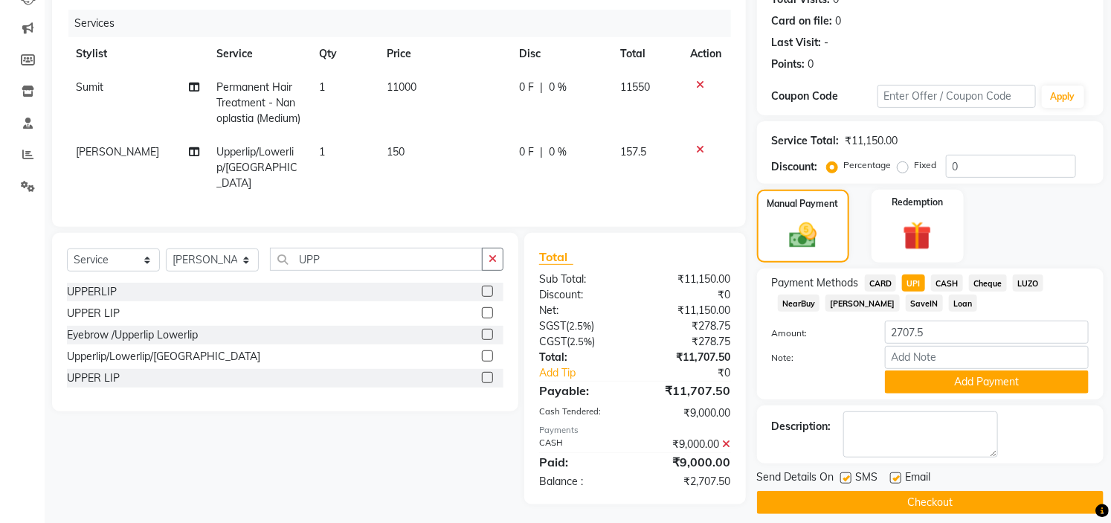
scroll to position [189, 0]
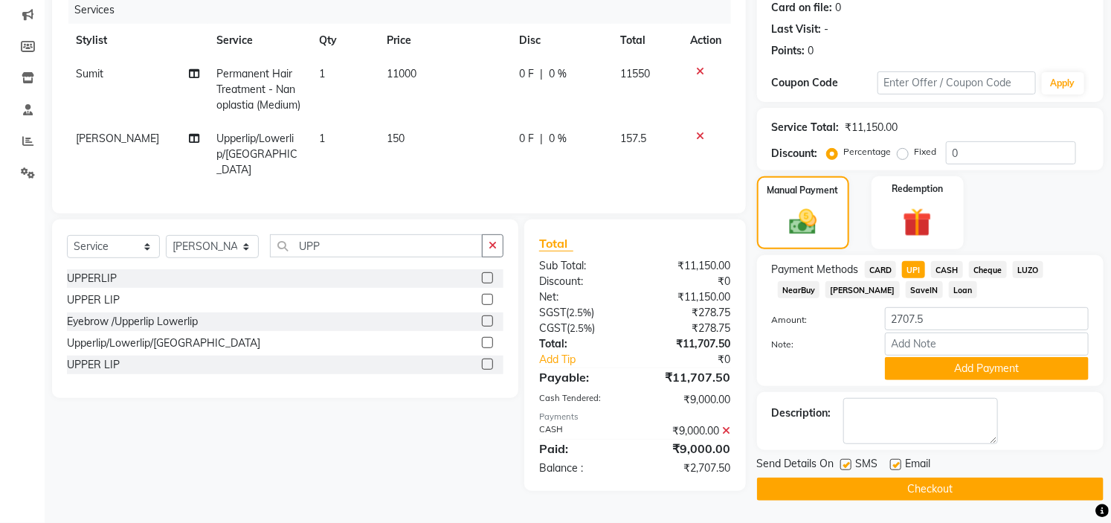
click at [729, 431] on icon at bounding box center [727, 430] width 8 height 10
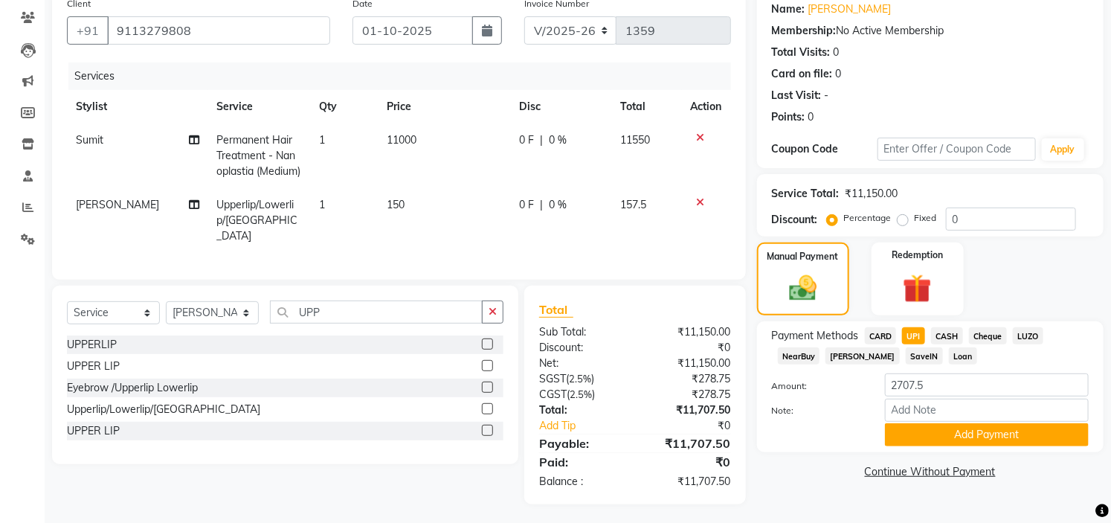
click at [948, 332] on span "CASH" at bounding box center [947, 335] width 32 height 17
click at [962, 381] on input "11707.5" at bounding box center [987, 384] width 204 height 23
type input "1"
type input "9500"
click at [982, 445] on button "Add Payment" at bounding box center [987, 434] width 204 height 23
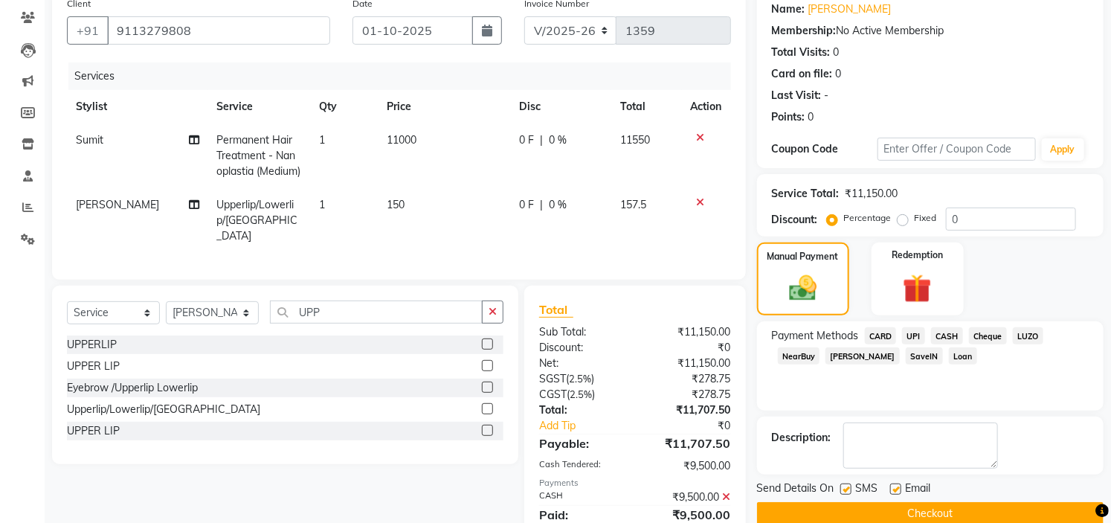
click at [912, 330] on span "UPI" at bounding box center [913, 335] width 23 height 17
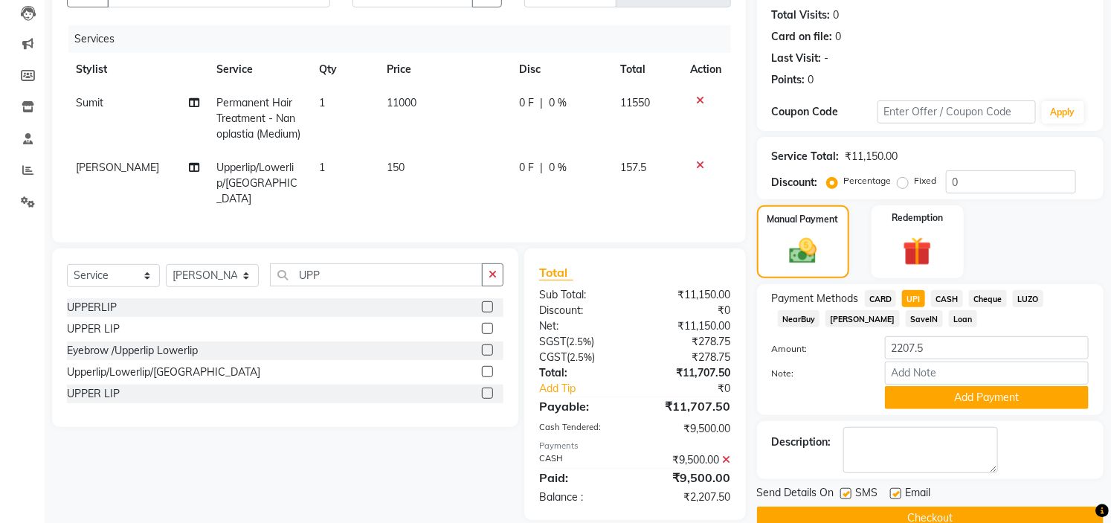
scroll to position [189, 0]
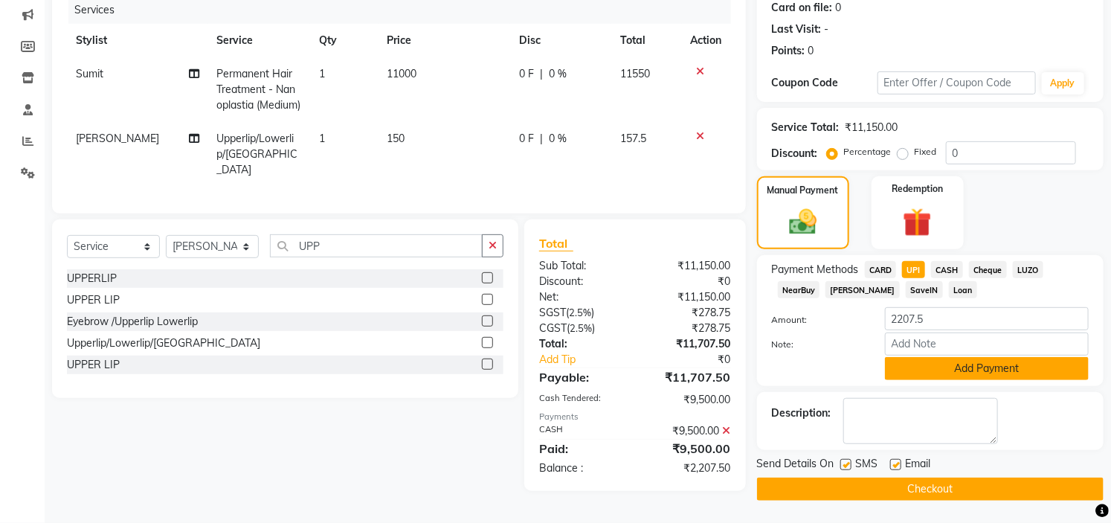
click at [979, 358] on button "Add Payment" at bounding box center [987, 368] width 204 height 23
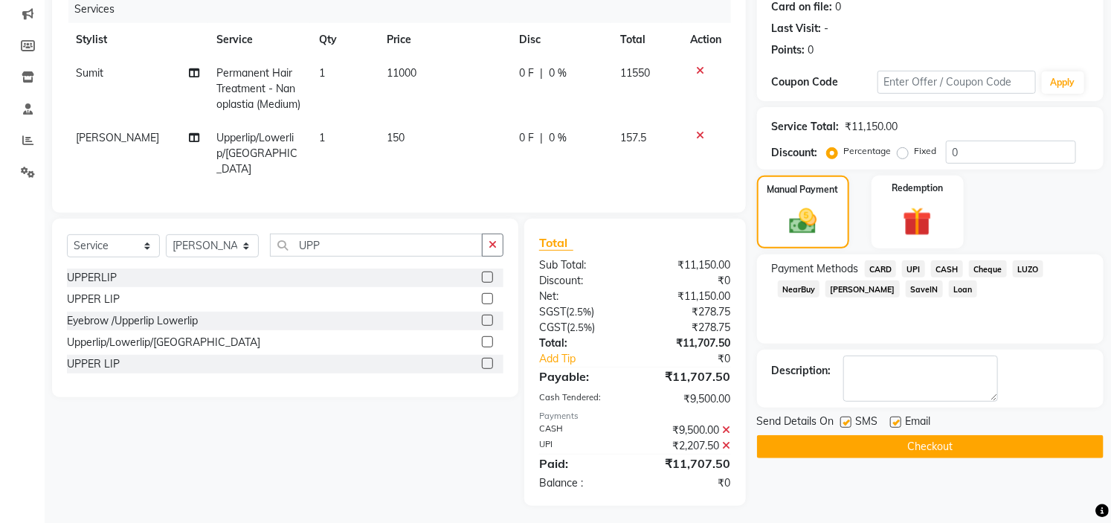
click at [920, 436] on button "Checkout" at bounding box center [930, 446] width 347 height 23
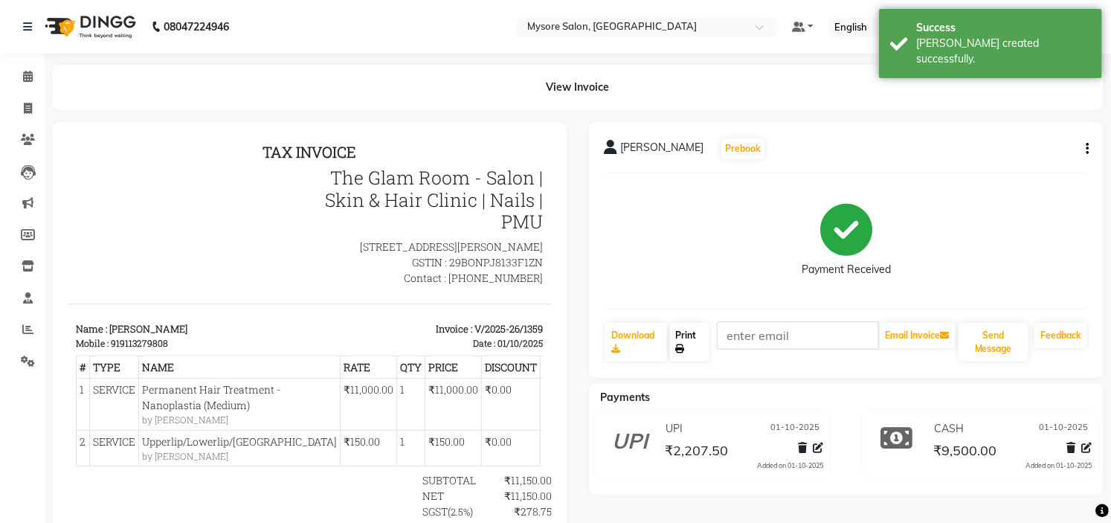
click at [694, 332] on link "Print" at bounding box center [690, 342] width 40 height 39
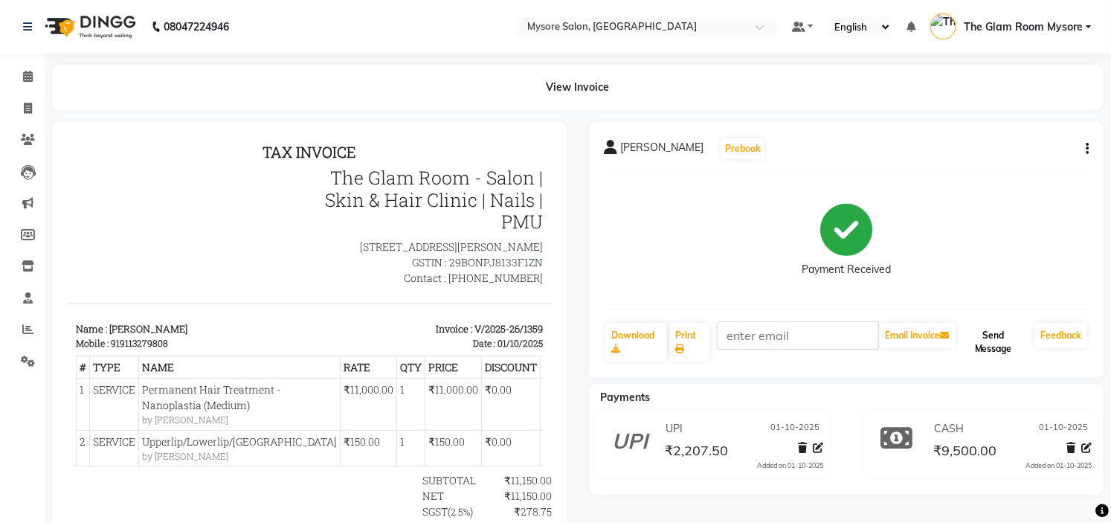
click at [993, 339] on button "Send Message" at bounding box center [994, 342] width 70 height 39
click at [23, 78] on icon at bounding box center [28, 76] width 10 height 11
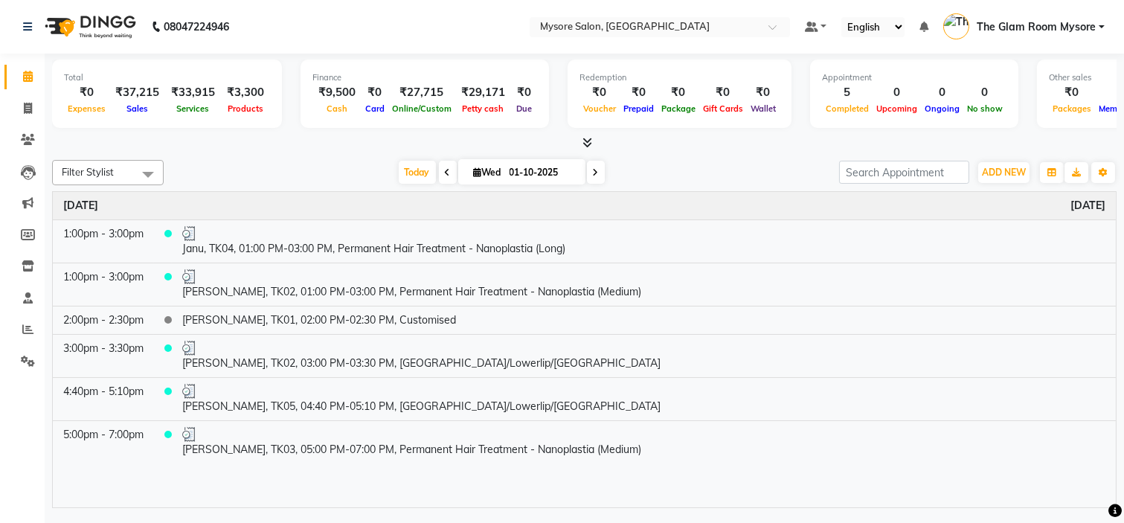
click at [256, 158] on div "Filter Stylist Select All Aning Ankita Arpitha Arti Ashwini Ayaan DR. Apurva Fa…" at bounding box center [584, 331] width 1064 height 354
click at [994, 165] on button "ADD NEW Toggle Dropdown" at bounding box center [1003, 172] width 51 height 21
click at [964, 234] on link "Add Expense" at bounding box center [969, 238] width 117 height 19
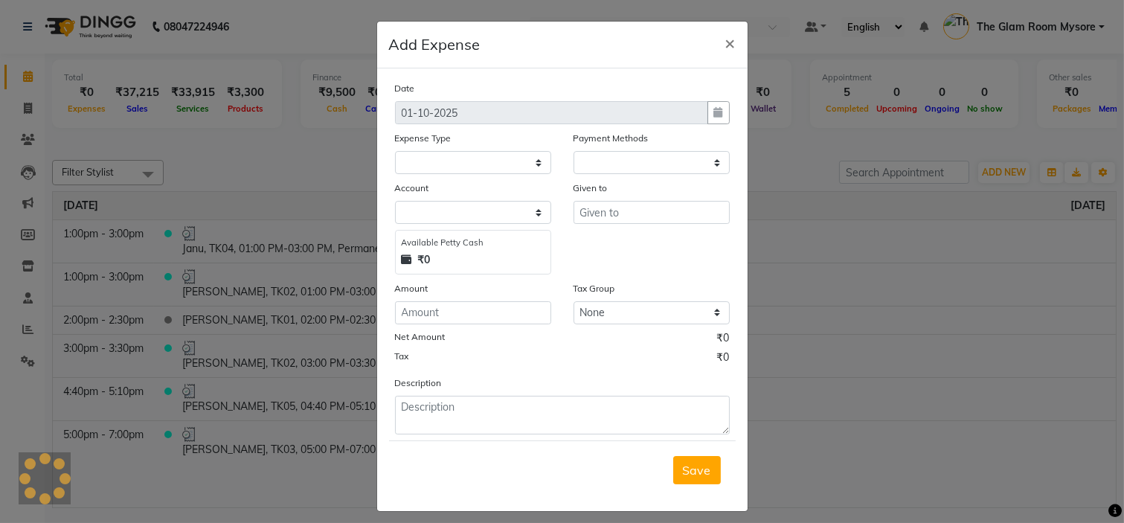
select select "1"
select select "3066"
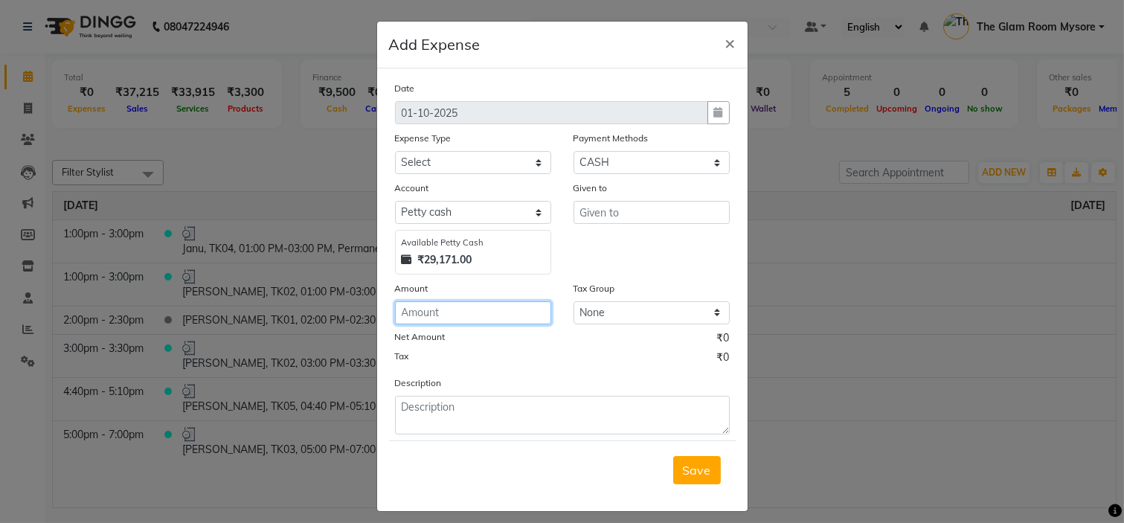
click at [477, 321] on input "number" at bounding box center [473, 312] width 156 height 23
type input "200"
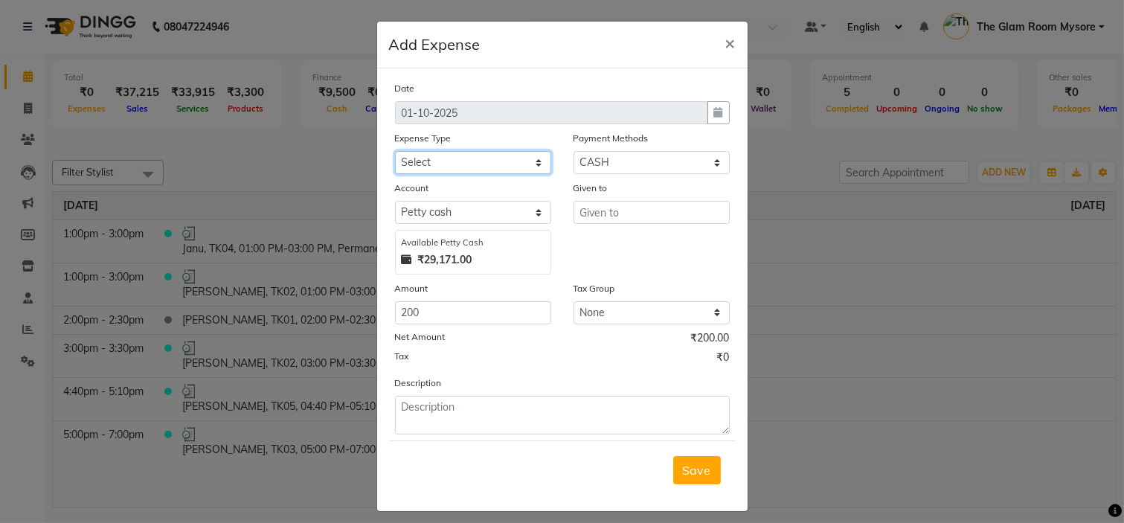
click at [500, 161] on select "Select AC SERVICE Beauty Center BLINKIT BPMP BUILDING MAINTENACE Building Rent …" at bounding box center [473, 162] width 156 height 23
select select "8262"
click at [567, 50] on div "Add Expense ×" at bounding box center [562, 45] width 370 height 47
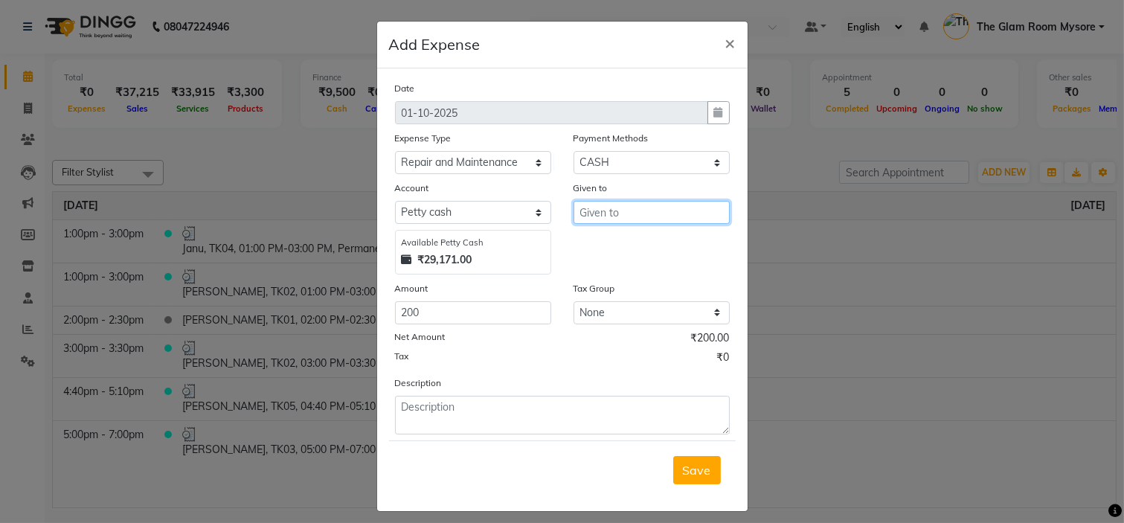
click at [637, 210] on input "text" at bounding box center [651, 212] width 156 height 23
type input "AIRTEL WIFI"
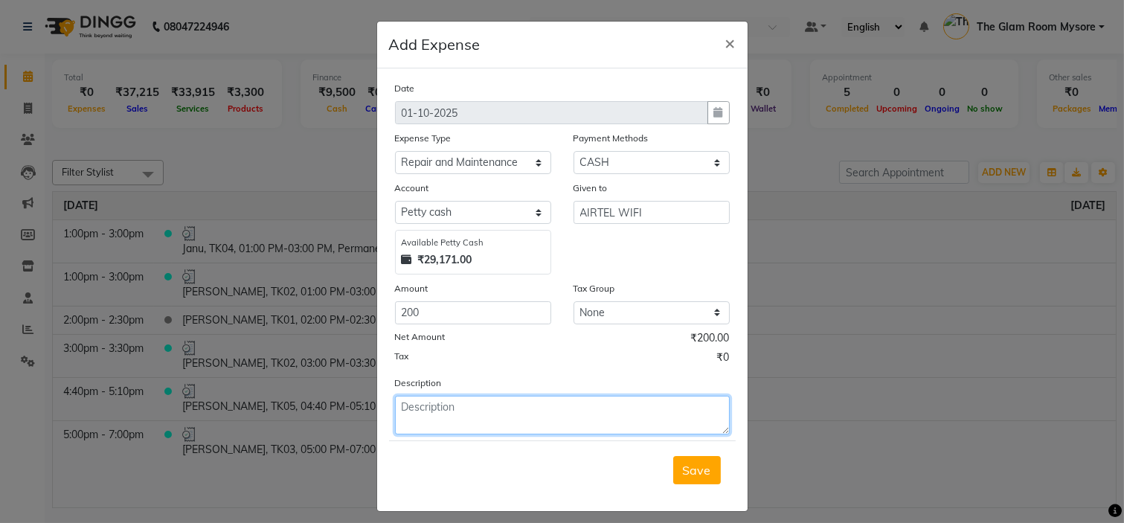
click at [478, 417] on textarea at bounding box center [562, 415] width 335 height 39
click at [430, 406] on textarea "WIFE HANGE." at bounding box center [562, 415] width 335 height 39
type textarea "WIRE CHANGE."
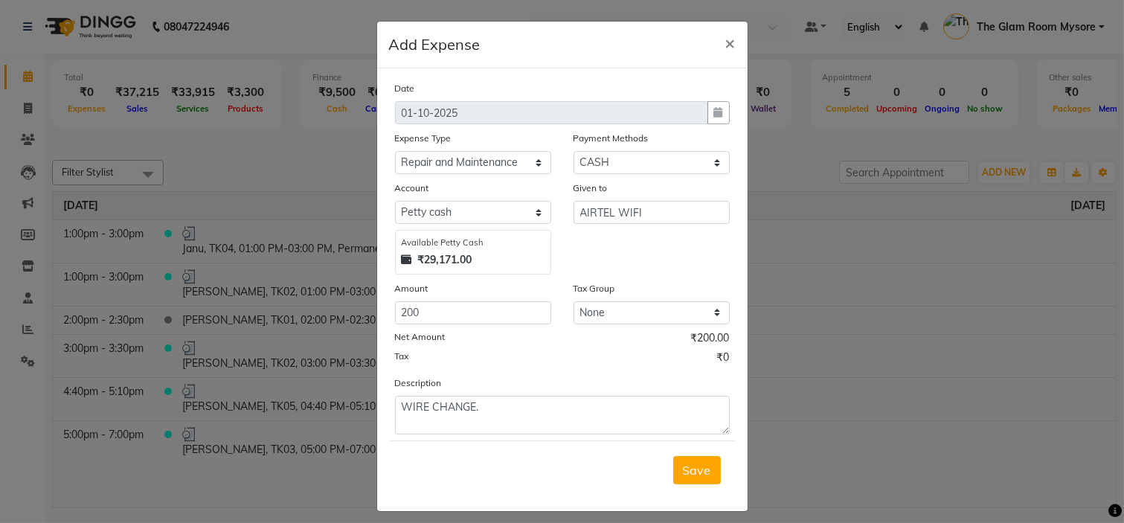
click at [541, 369] on div "Tax ₹0" at bounding box center [562, 359] width 335 height 19
click at [693, 473] on span "Save" at bounding box center [697, 470] width 28 height 15
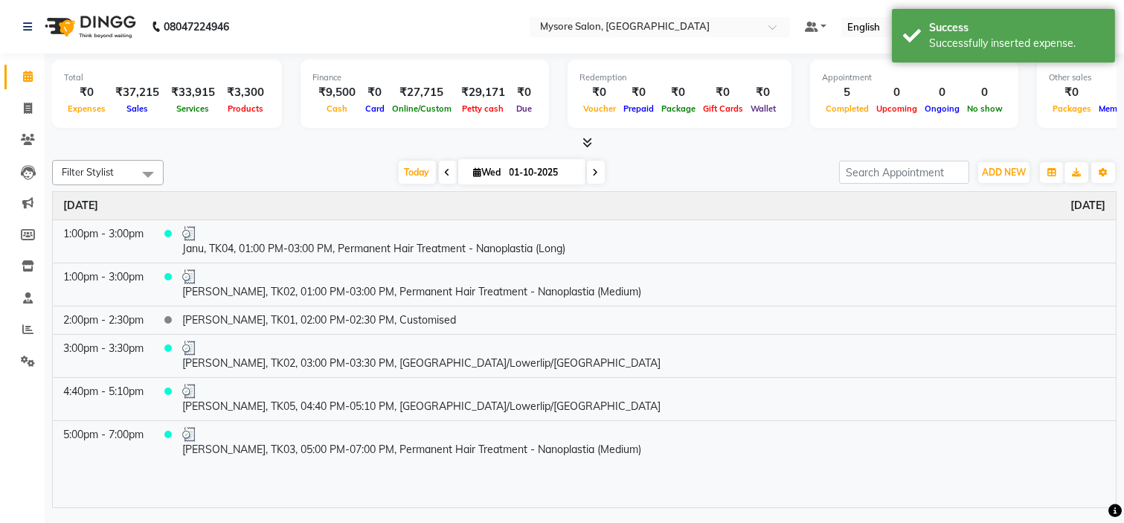
click at [694, 158] on div "Filter Stylist Select All [PERSON_NAME] [PERSON_NAME] Ashwini Ayaan DR. Apurva …" at bounding box center [584, 331] width 1064 height 354
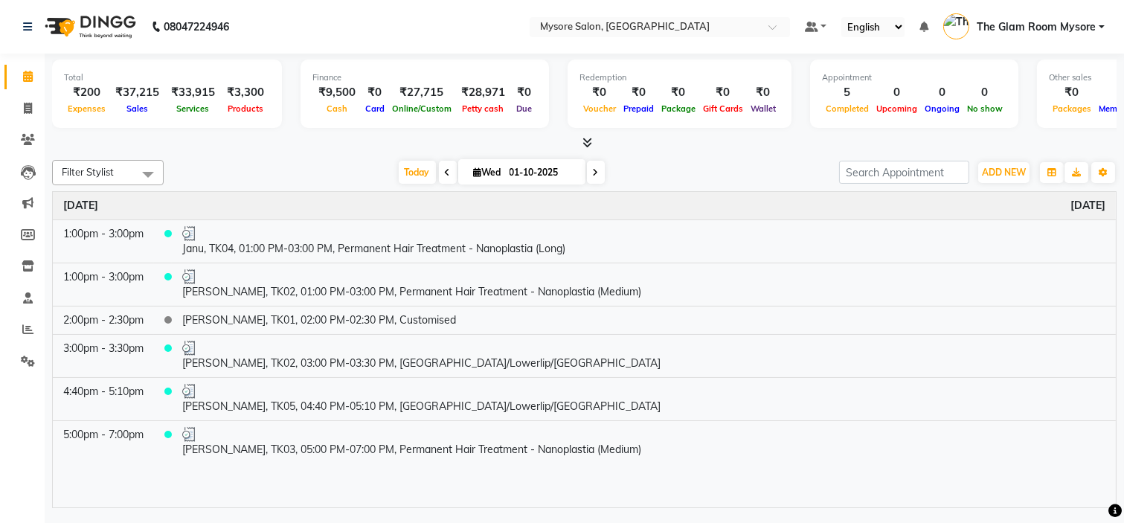
select select "en"
click at [413, 175] on span "Today" at bounding box center [417, 172] width 37 height 23
click at [280, 121] on div "Total ₹200 Expenses ₹37,215 Sales ₹33,915 Services ₹3,300 Products Finance ₹9,5…" at bounding box center [584, 95] width 1064 height 73
click at [24, 340] on link "Reports" at bounding box center [22, 330] width 36 height 25
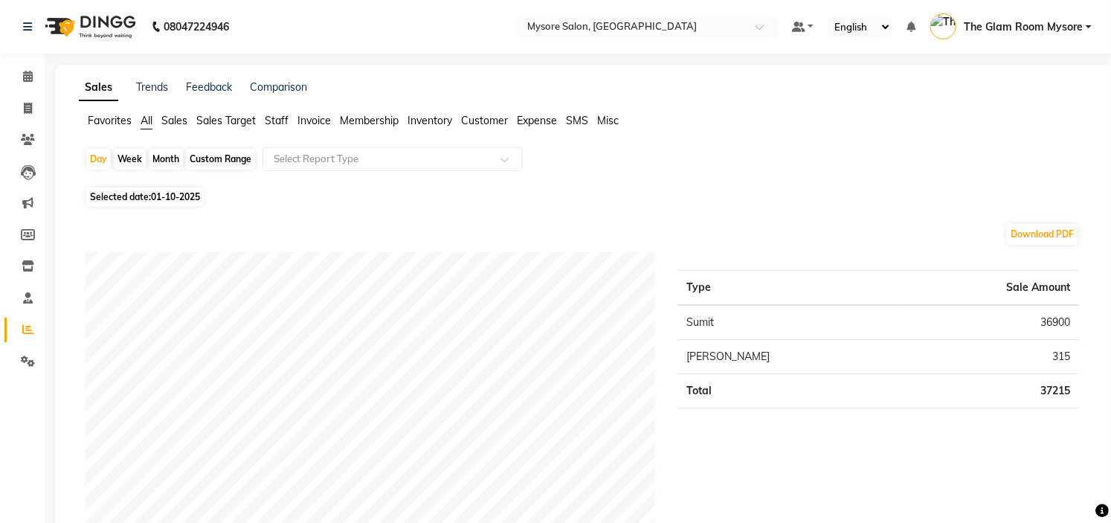
click at [276, 123] on span "Staff" at bounding box center [277, 120] width 24 height 13
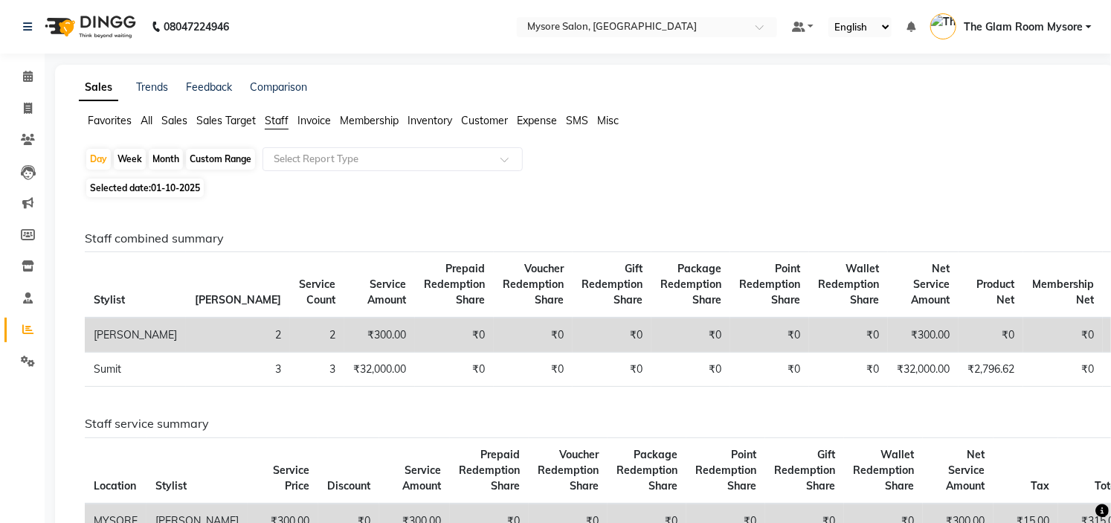
click at [144, 120] on span "All" at bounding box center [147, 120] width 12 height 13
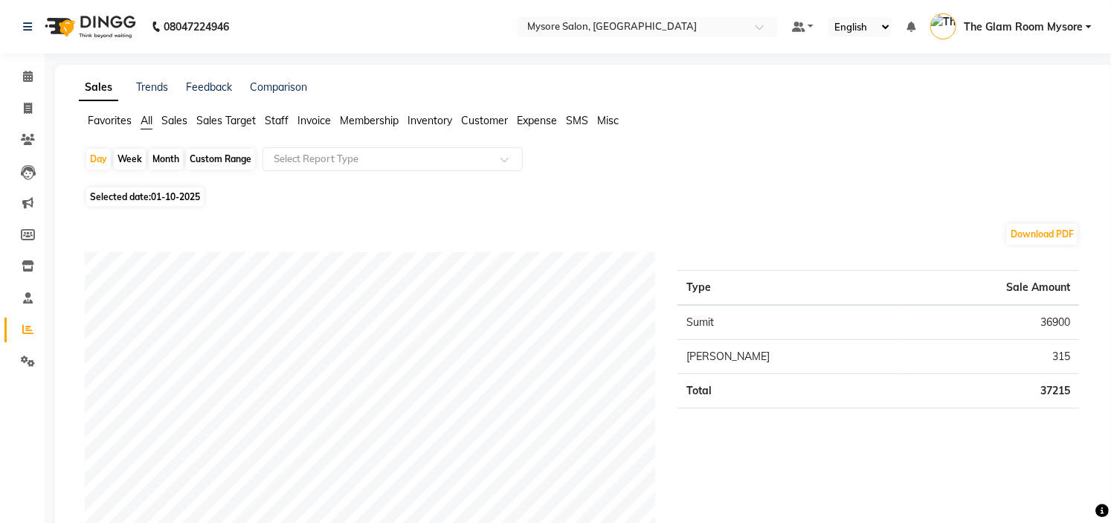
click at [275, 114] on span "Staff" at bounding box center [277, 120] width 24 height 13
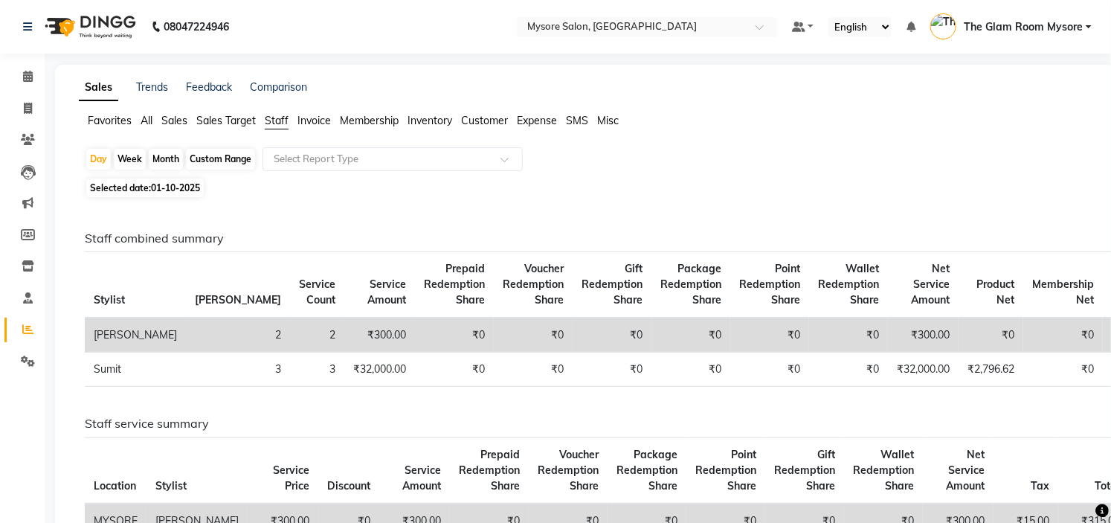
click at [149, 121] on span "All" at bounding box center [147, 120] width 12 height 13
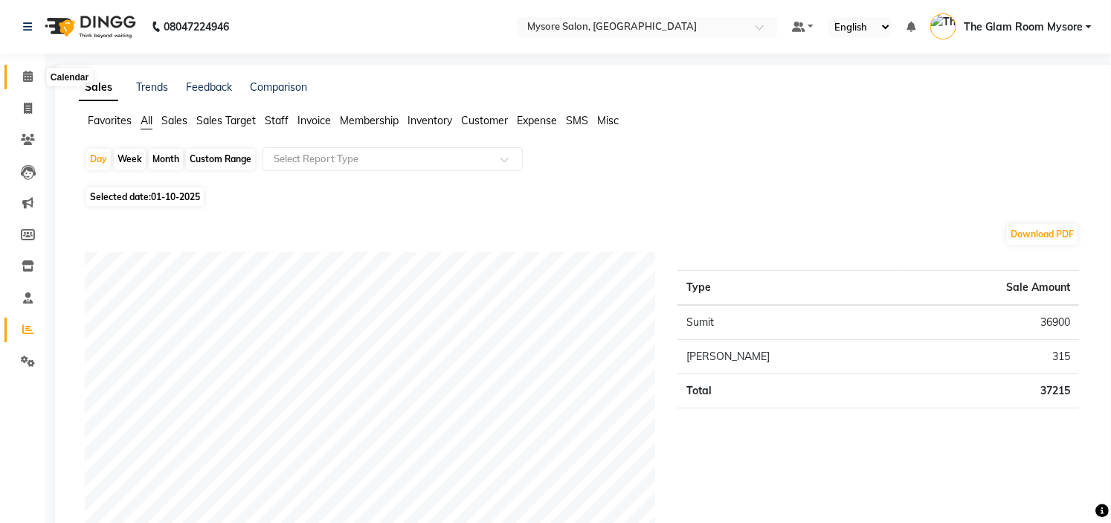
click at [31, 73] on icon at bounding box center [28, 76] width 10 height 11
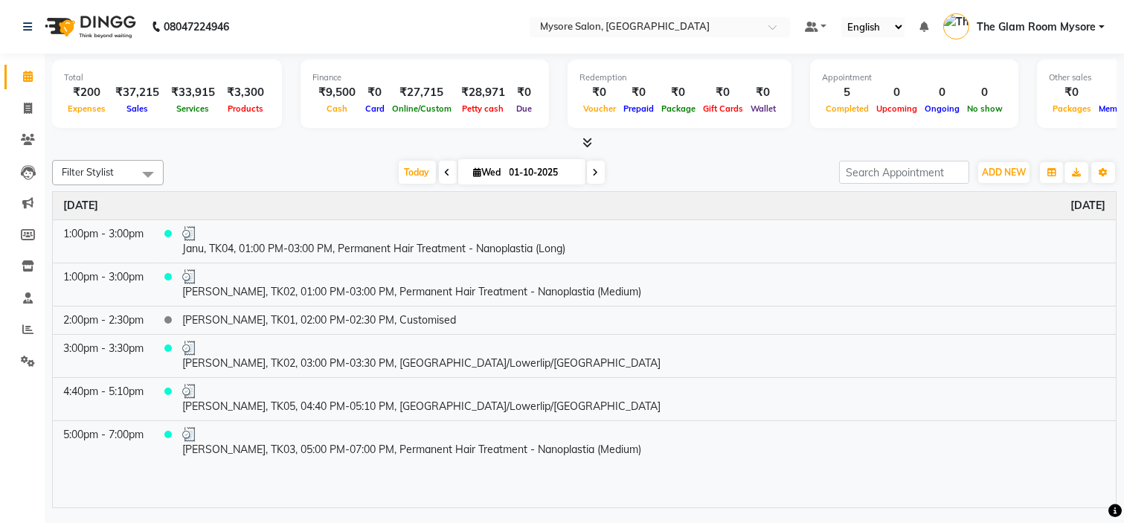
click at [1037, 23] on span "The Glam Room Mysore" at bounding box center [1035, 27] width 119 height 16
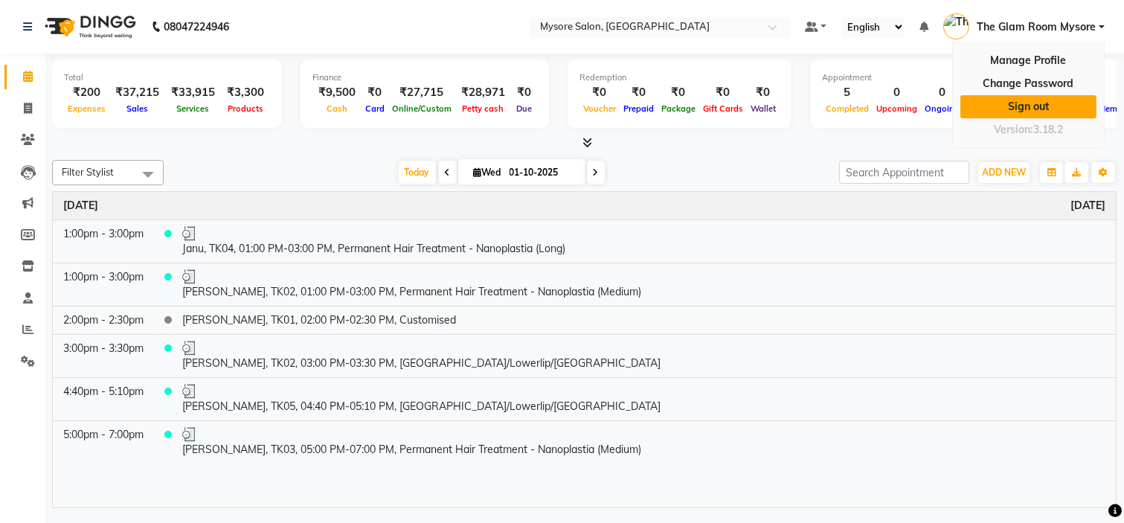
click at [1022, 109] on link "Sign out" at bounding box center [1028, 106] width 136 height 23
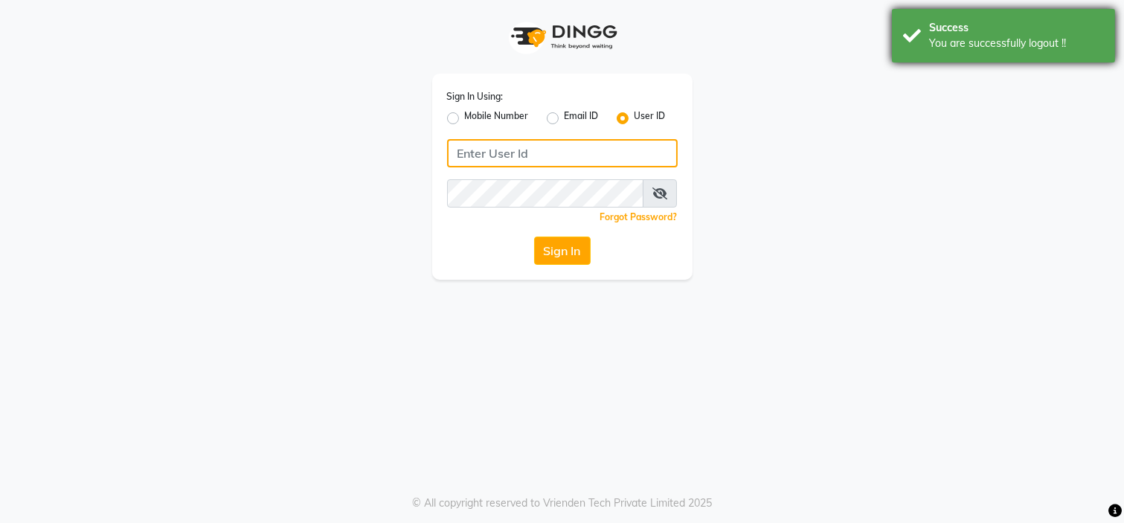
type input "7338156969"
